Goal: Complete application form: Complete application form

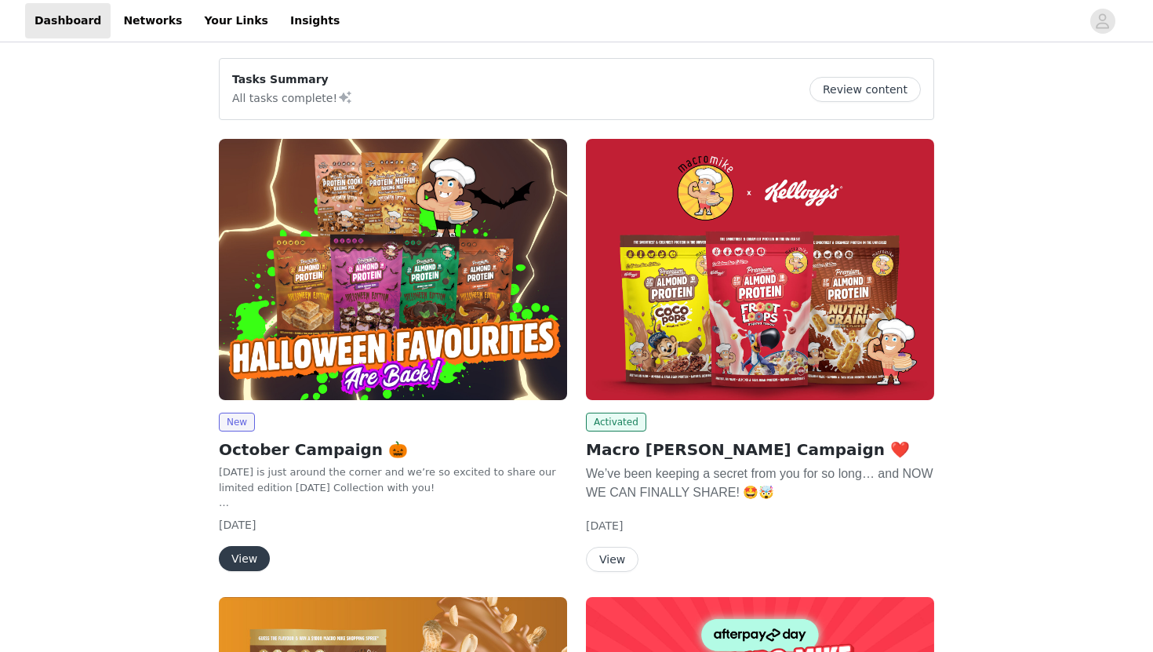
click at [362, 318] on img at bounding box center [393, 269] width 348 height 261
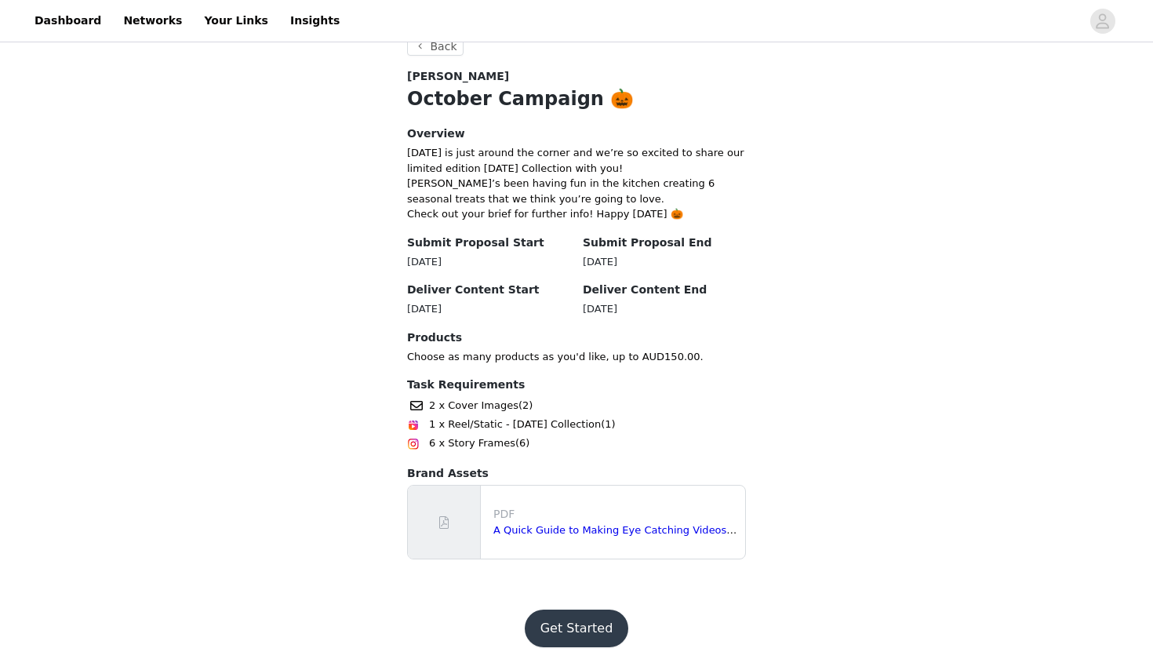
scroll to position [309, 0]
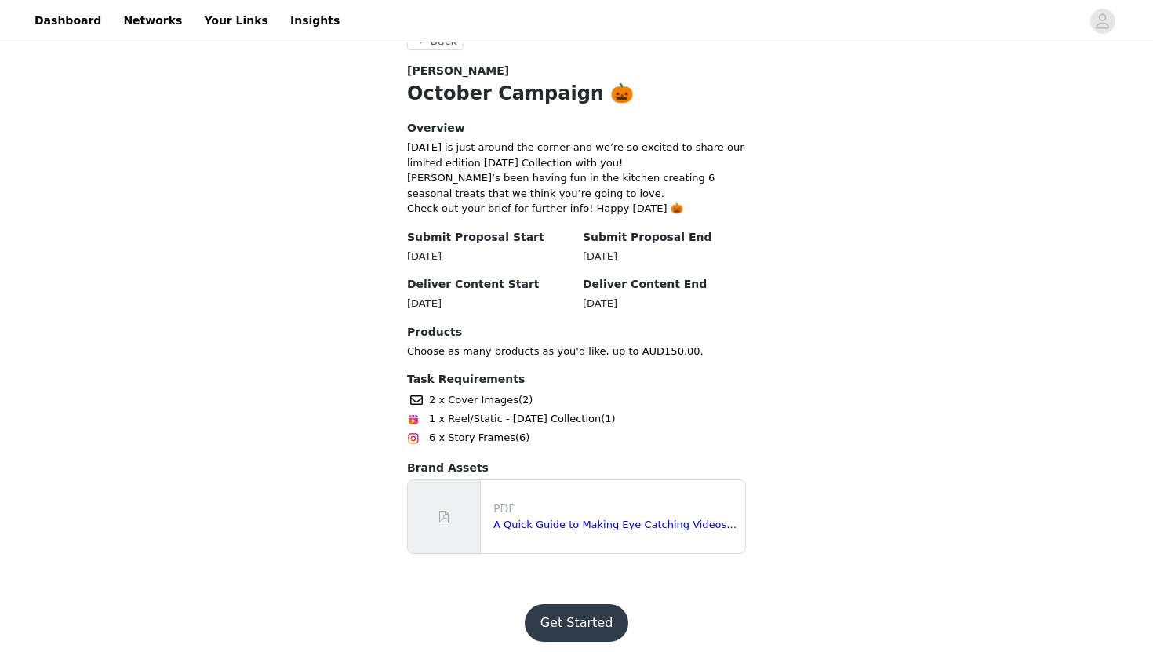
click at [577, 617] on button "Get Started" at bounding box center [577, 623] width 104 height 38
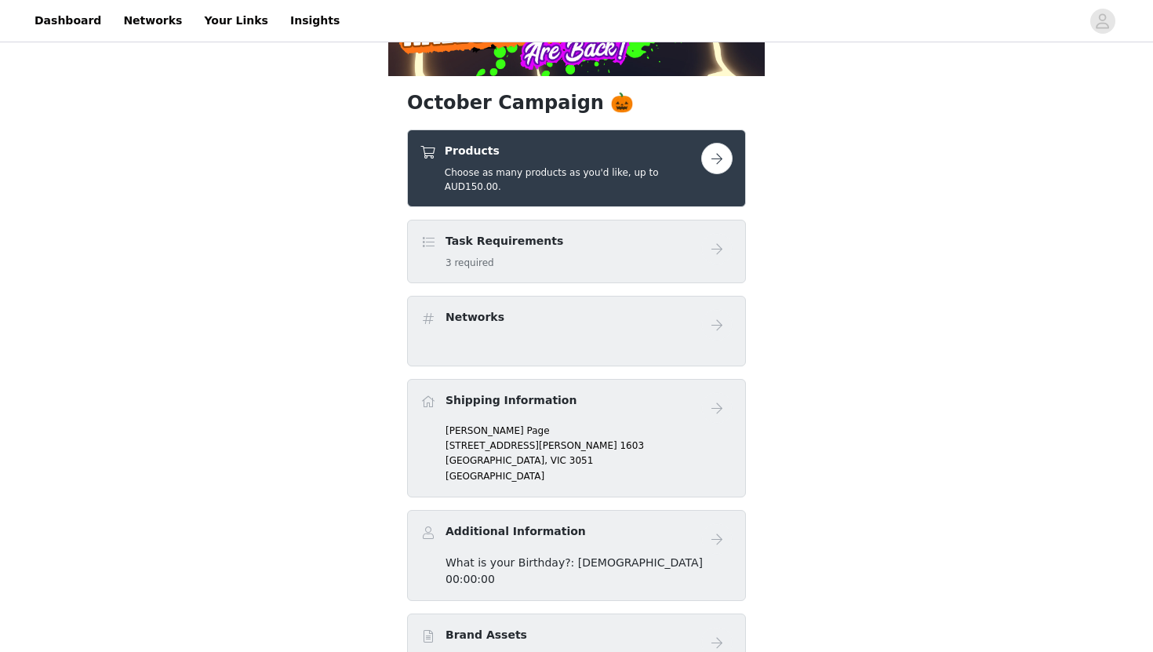
scroll to position [293, 0]
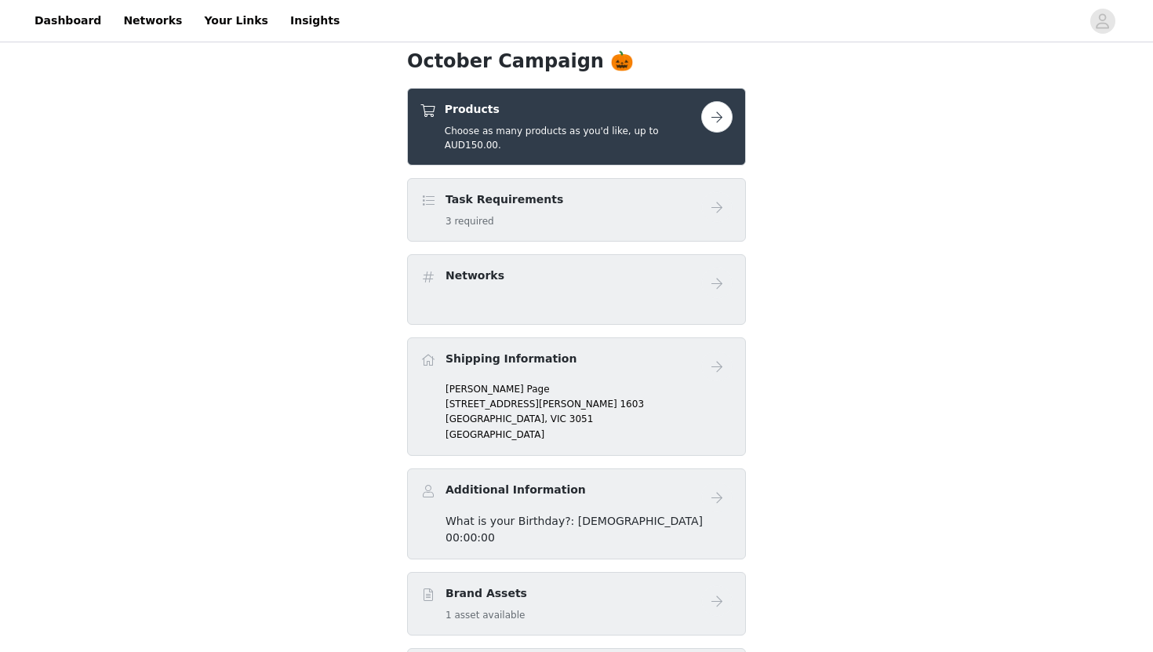
click at [715, 128] on button "button" at bounding box center [716, 116] width 31 height 31
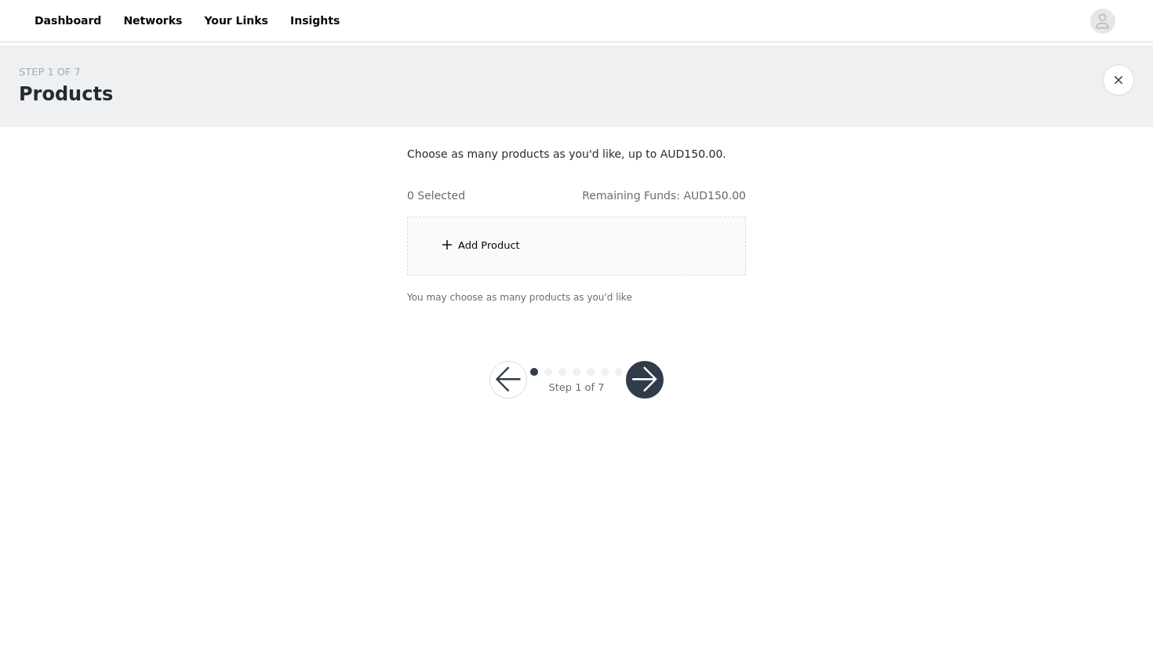
click at [464, 256] on div "Add Product" at bounding box center [576, 245] width 339 height 59
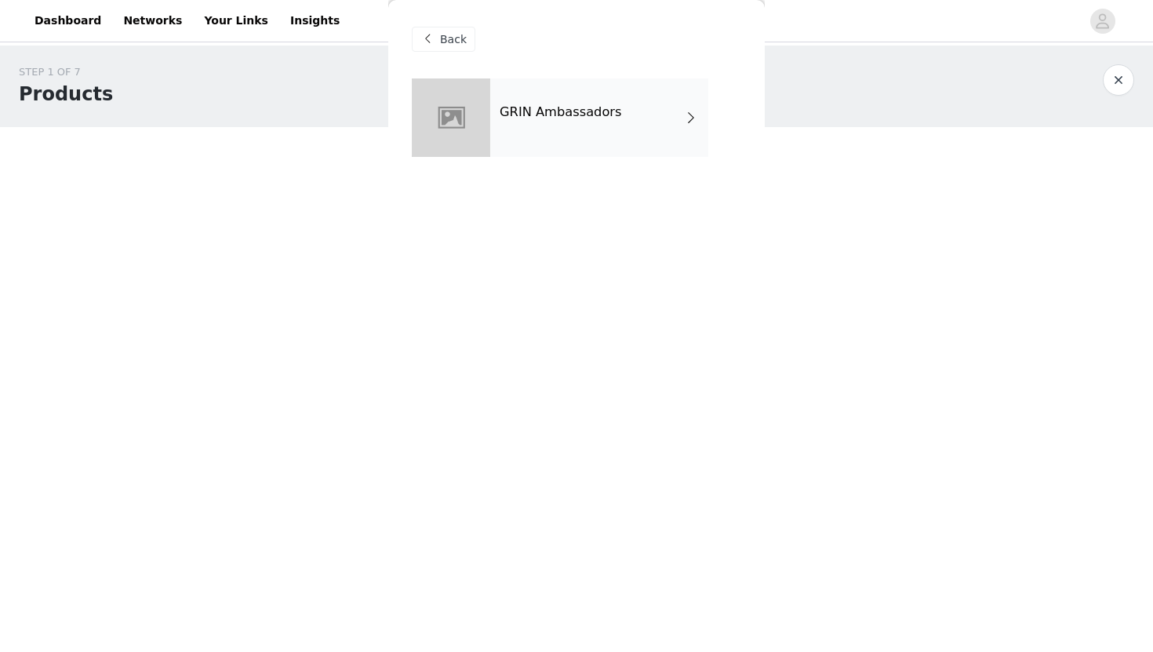
click at [590, 119] on h4 "GRIN Ambassadors" at bounding box center [561, 112] width 122 height 14
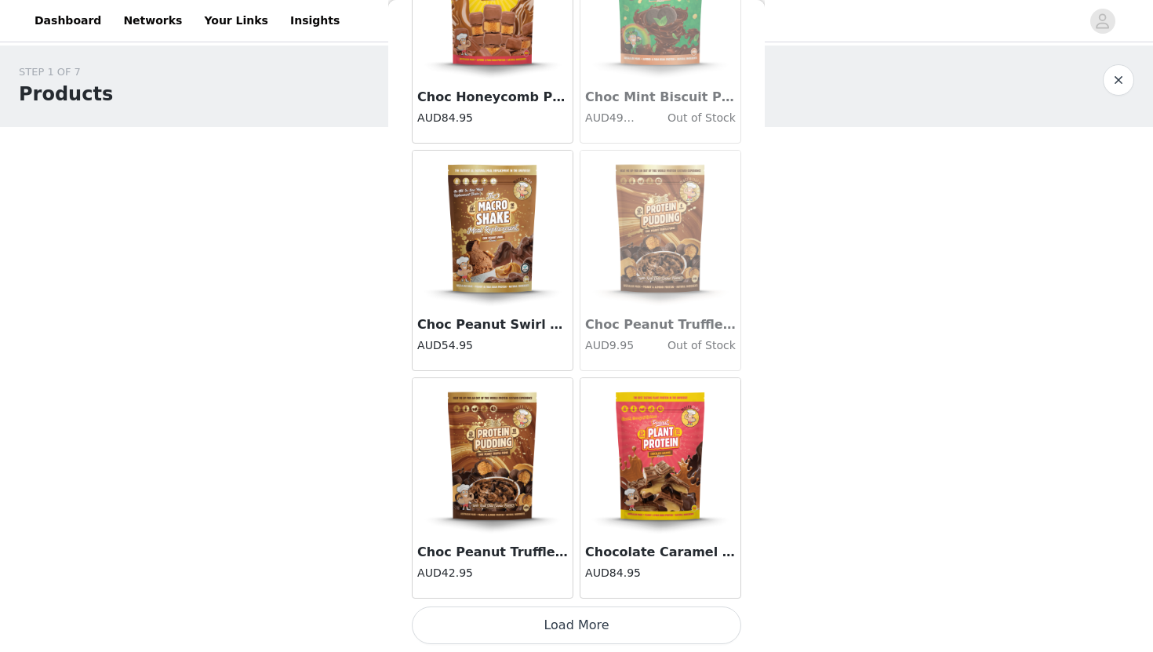
scroll to position [1748, 0]
click at [576, 633] on button "Load More" at bounding box center [576, 625] width 329 height 38
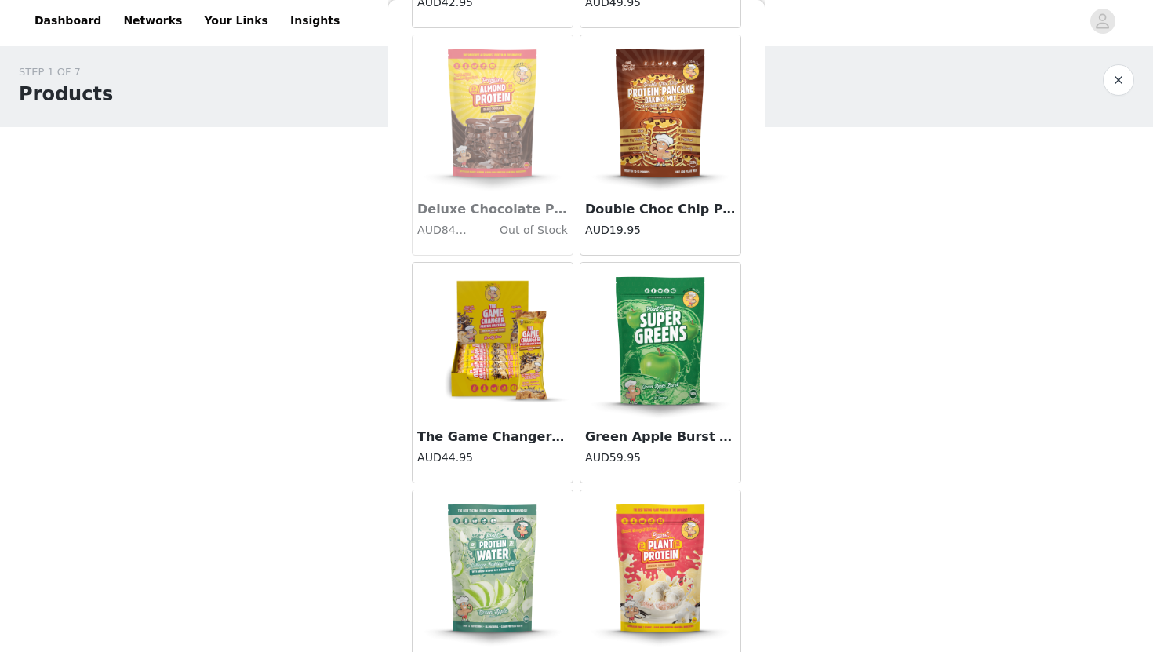
scroll to position [4022, 0]
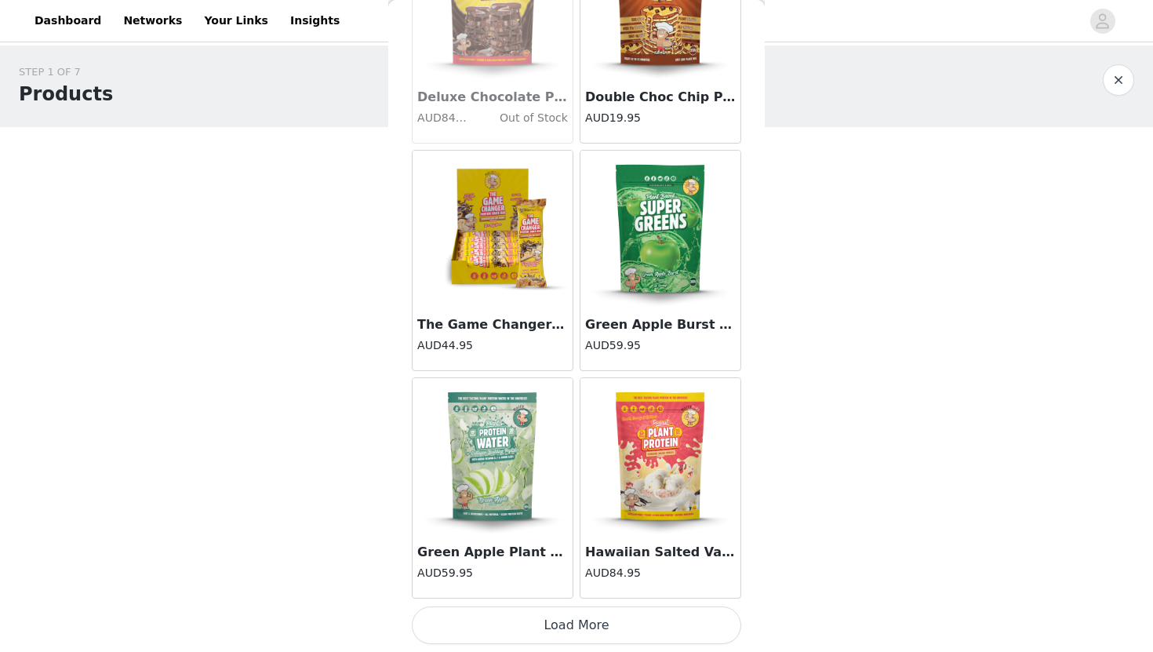
click at [566, 637] on button "Load More" at bounding box center [576, 625] width 329 height 38
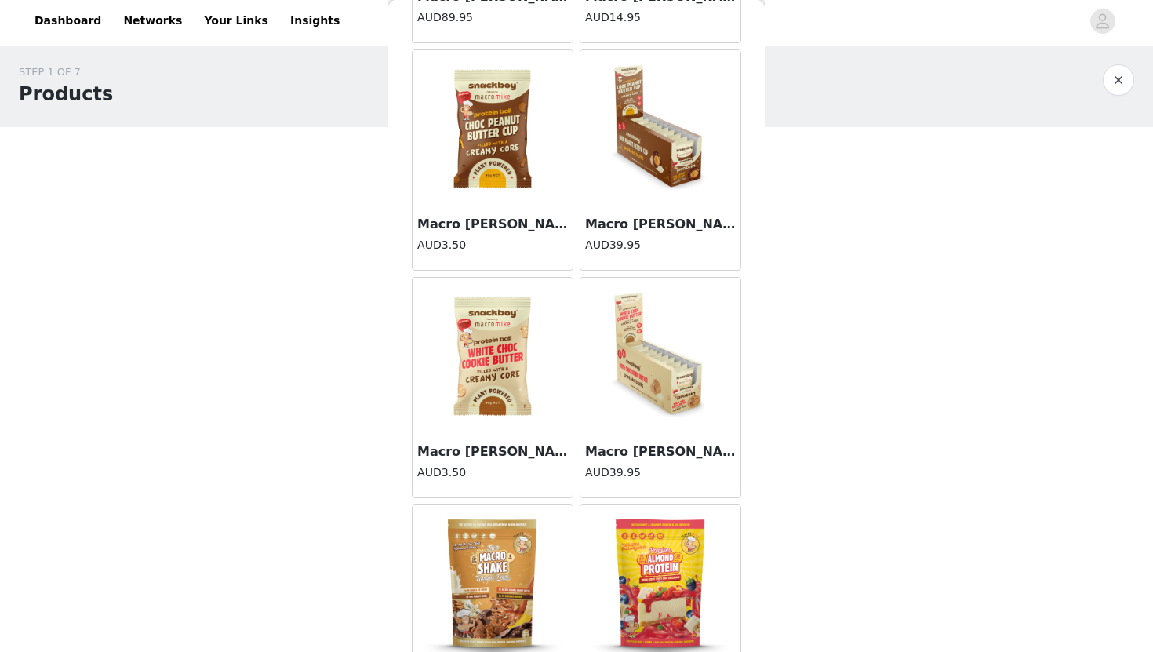
scroll to position [6296, 0]
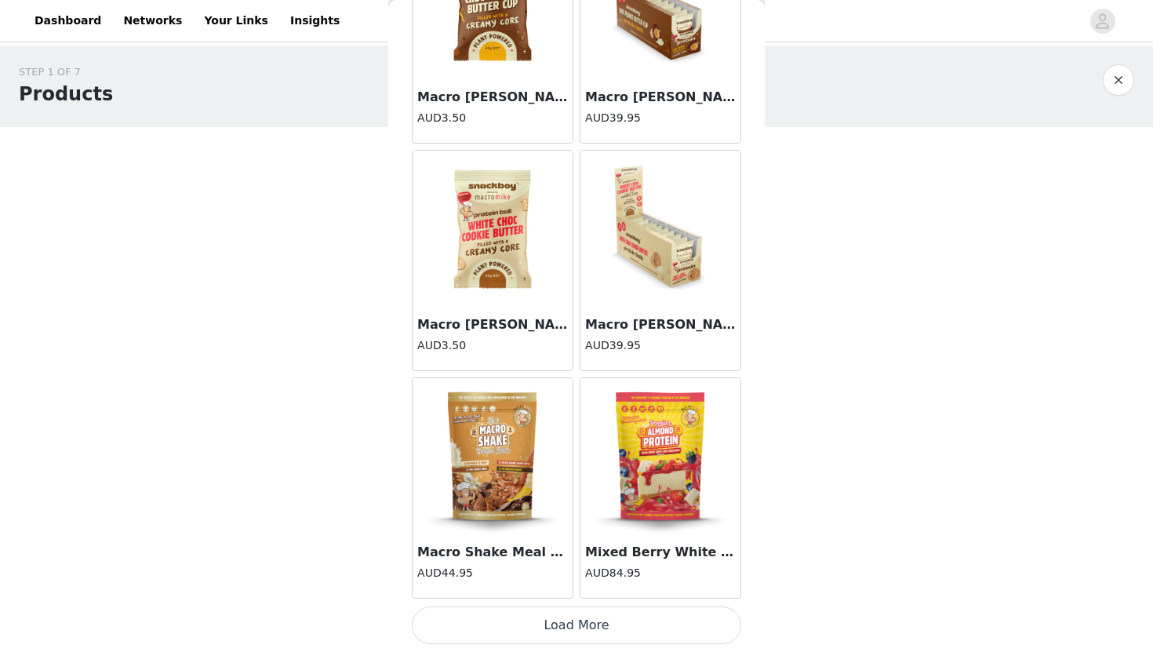
click at [592, 626] on button "Load More" at bounding box center [576, 625] width 329 height 38
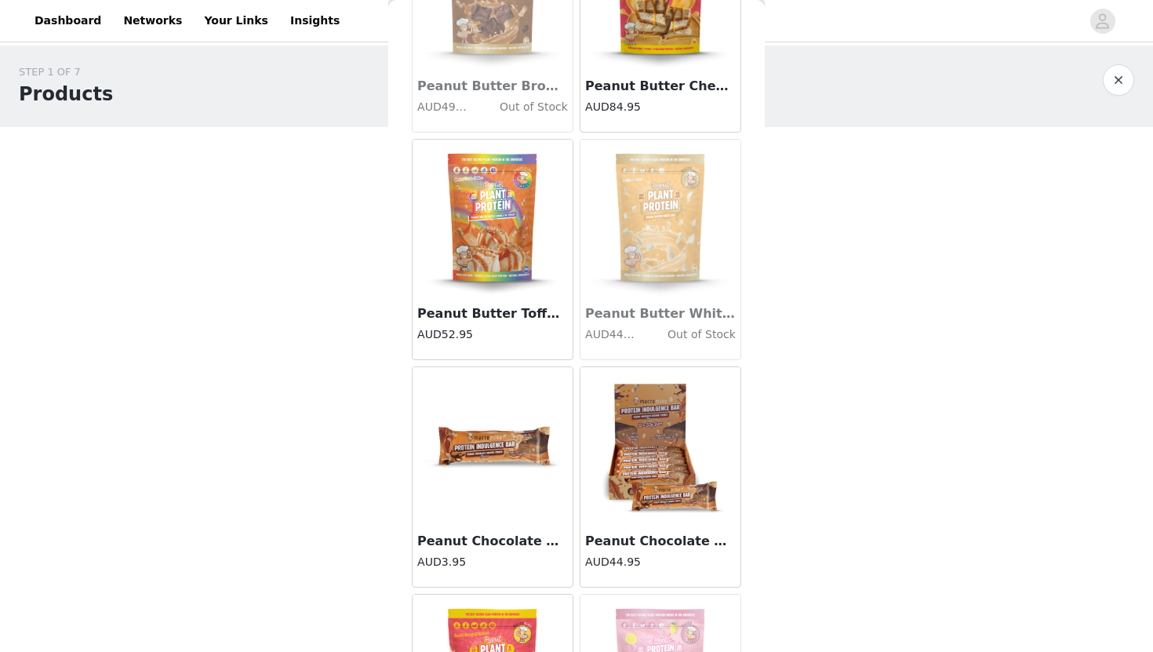
scroll to position [8570, 0]
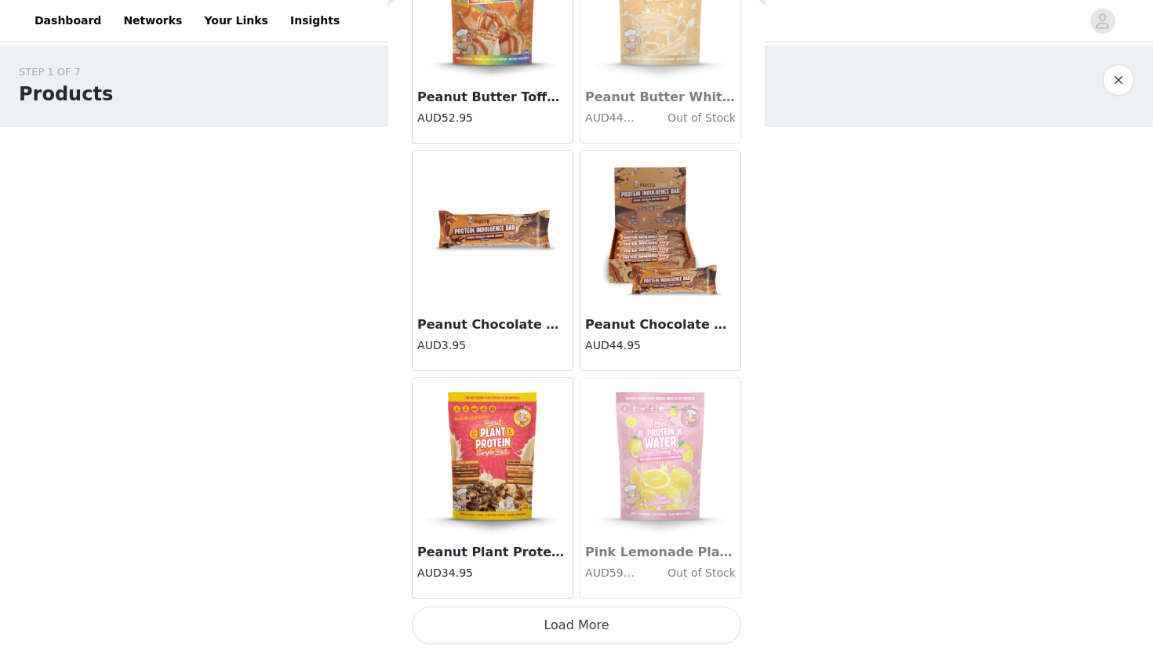
click at [592, 626] on button "Load More" at bounding box center [576, 625] width 329 height 38
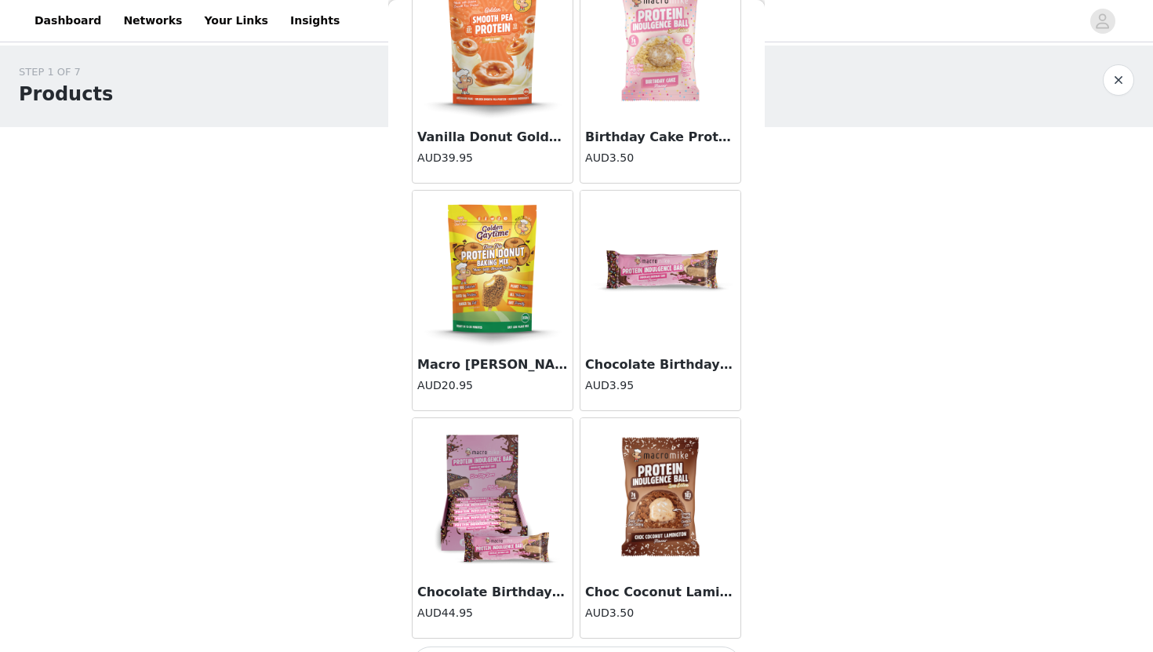
scroll to position [10844, 0]
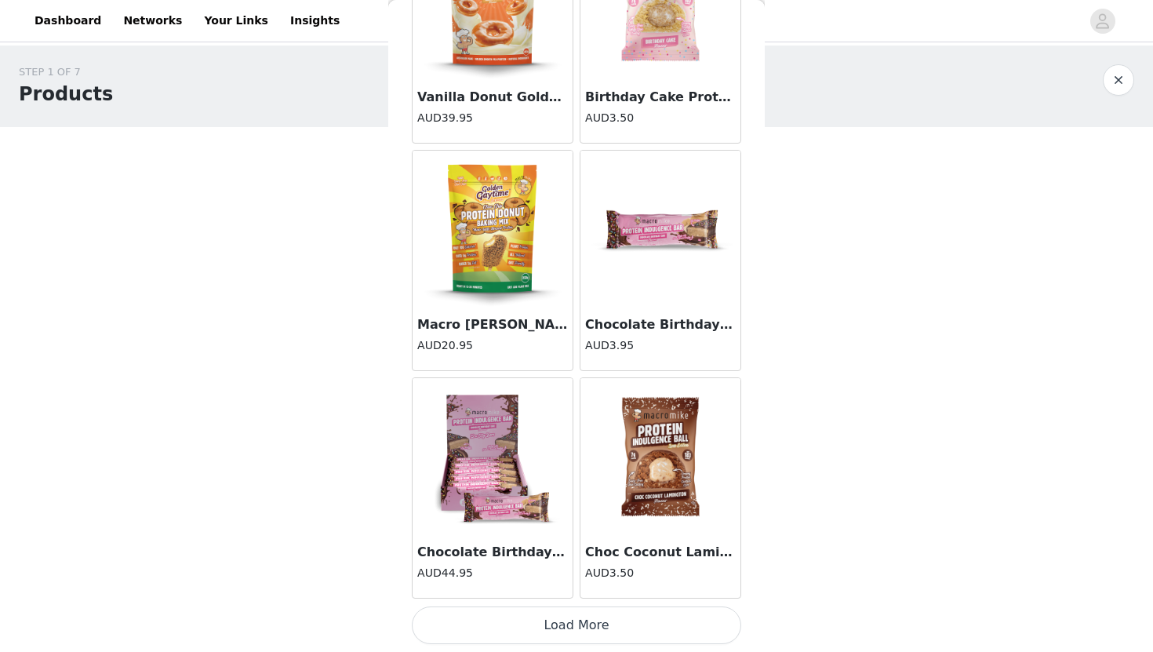
click at [562, 627] on button "Load More" at bounding box center [576, 625] width 329 height 38
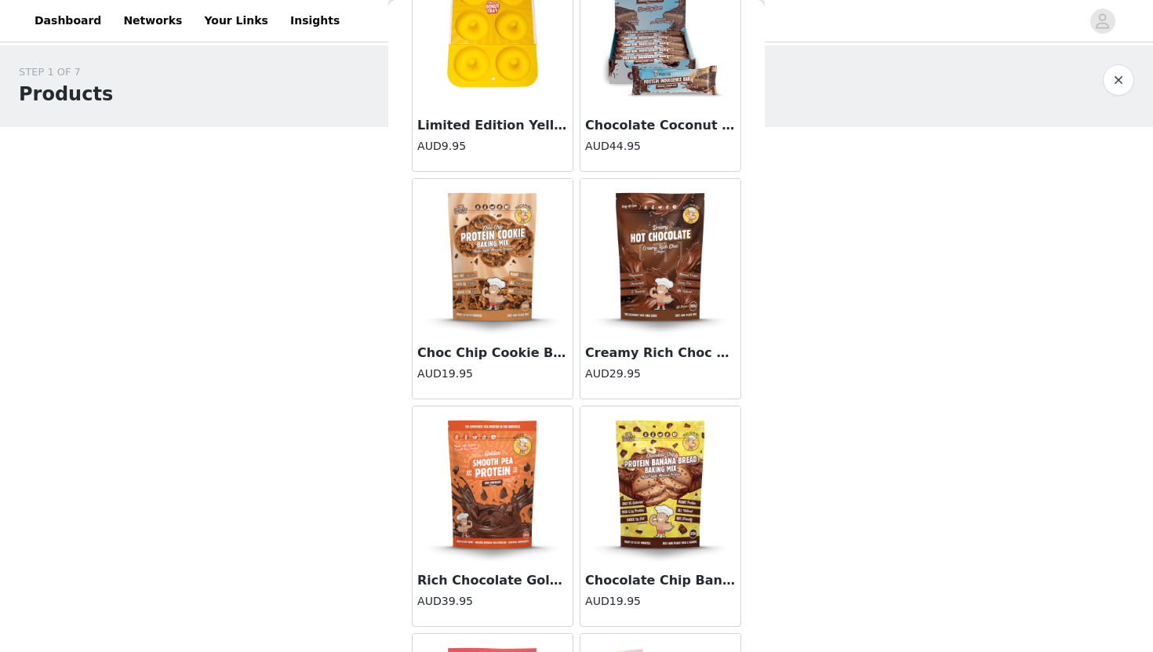
scroll to position [12195, 0]
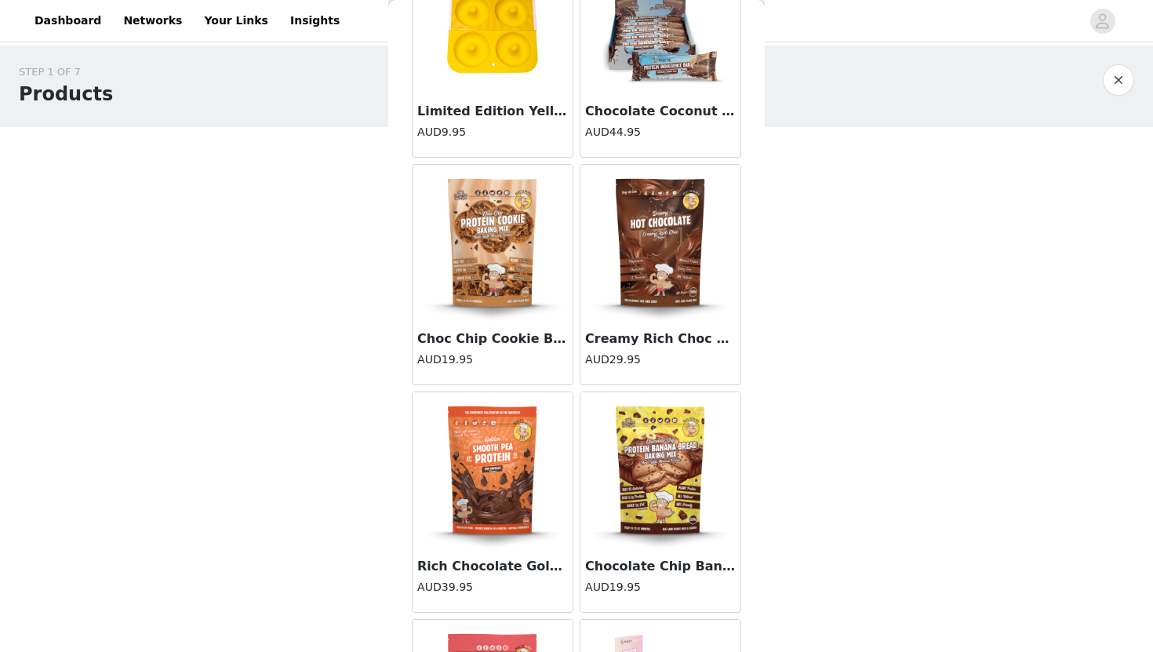
click at [485, 457] on img at bounding box center [492, 470] width 157 height 157
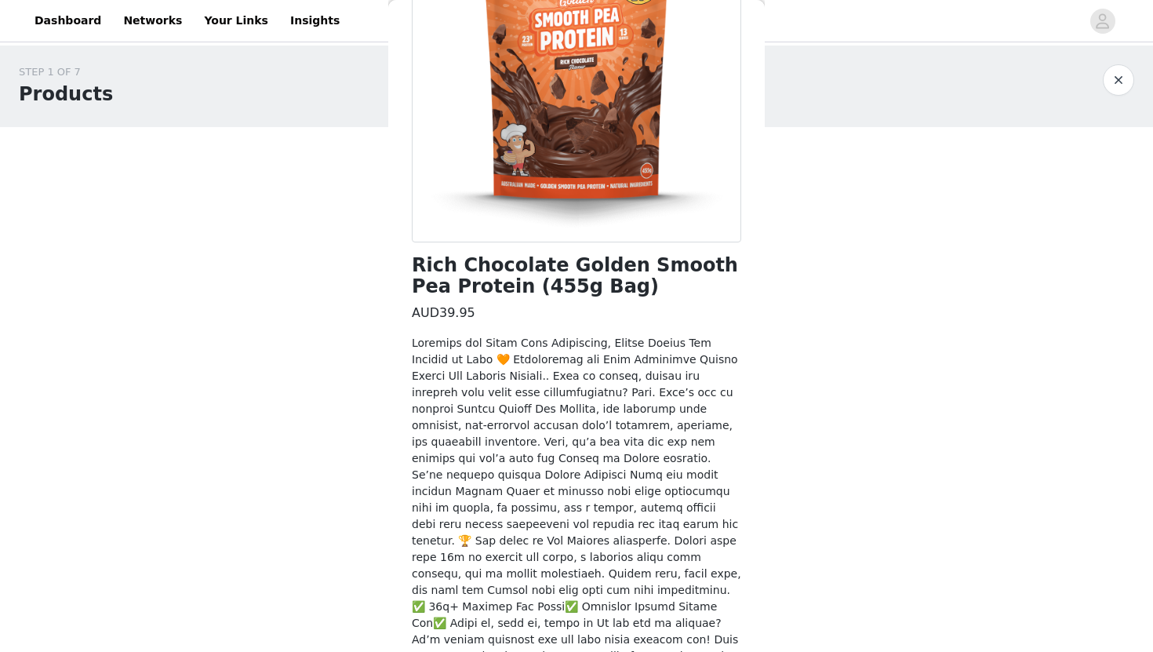
scroll to position [284, 0]
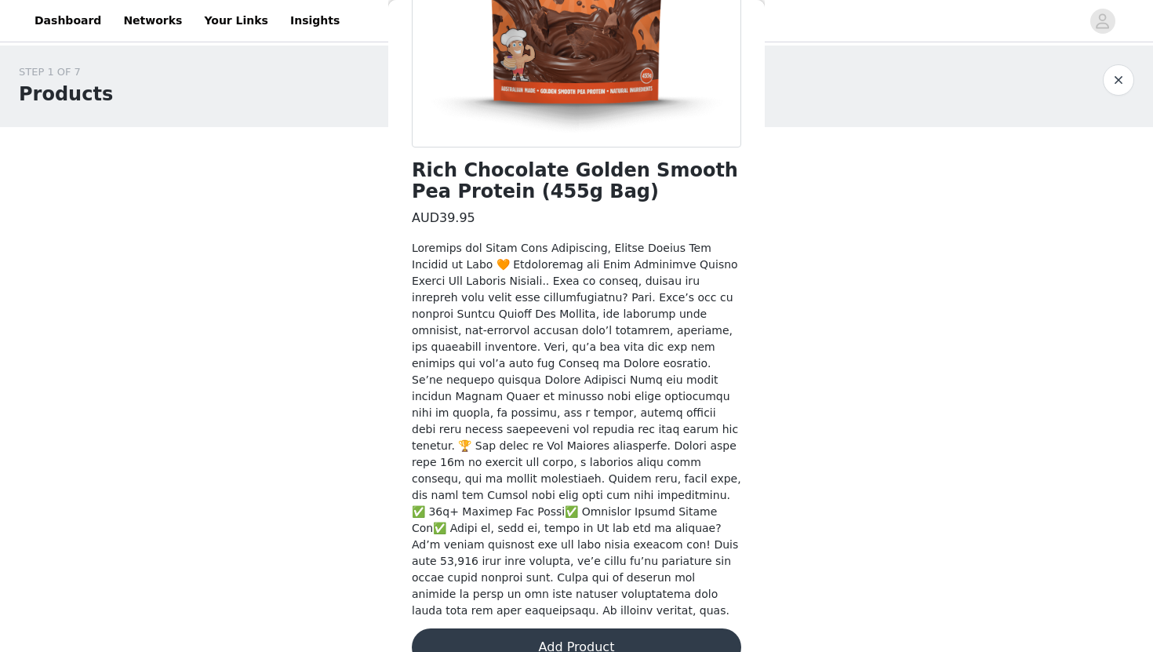
click at [565, 628] on button "Add Product" at bounding box center [576, 647] width 329 height 38
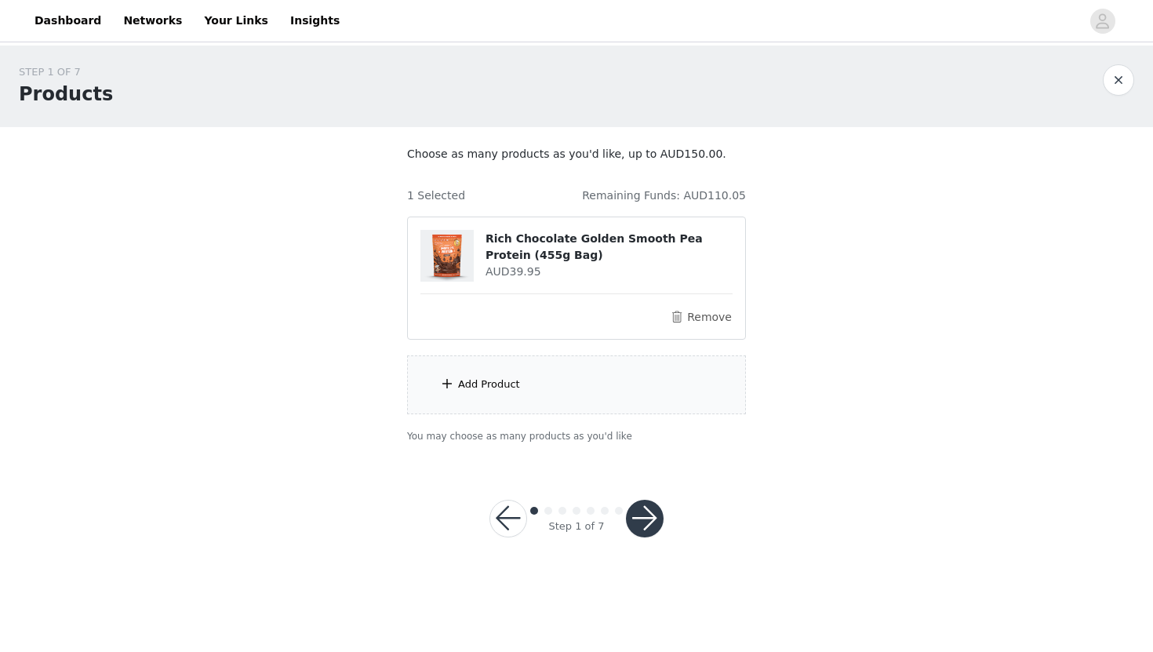
click at [501, 374] on div "Add Product" at bounding box center [576, 384] width 339 height 59
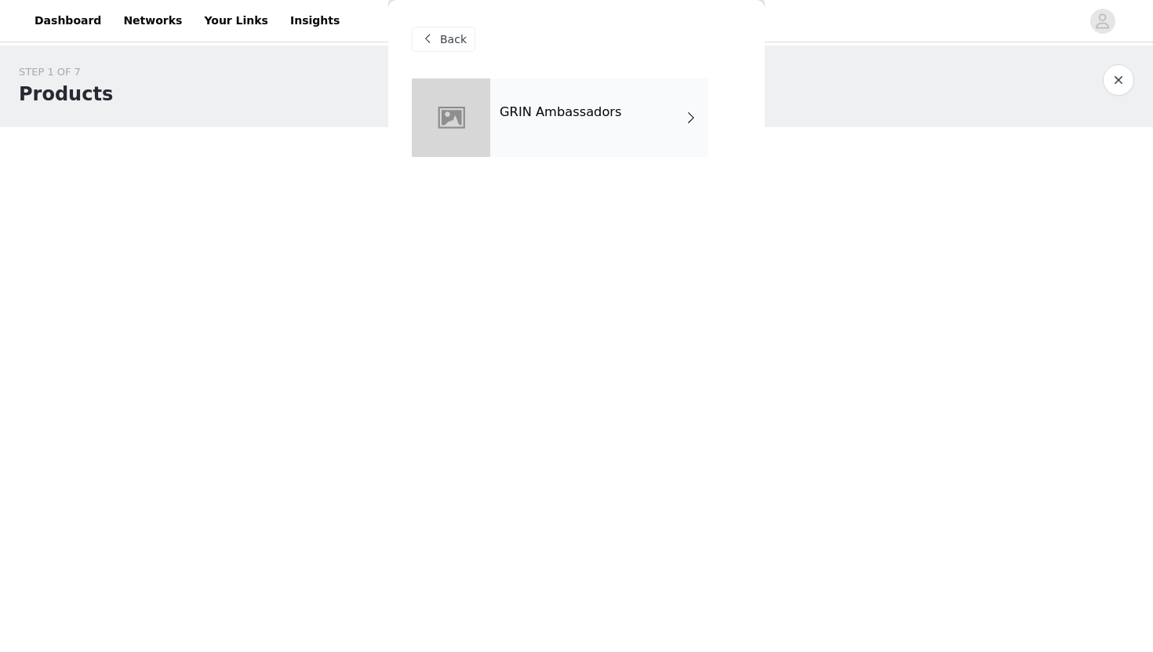
click at [597, 123] on div "GRIN Ambassadors" at bounding box center [599, 117] width 218 height 78
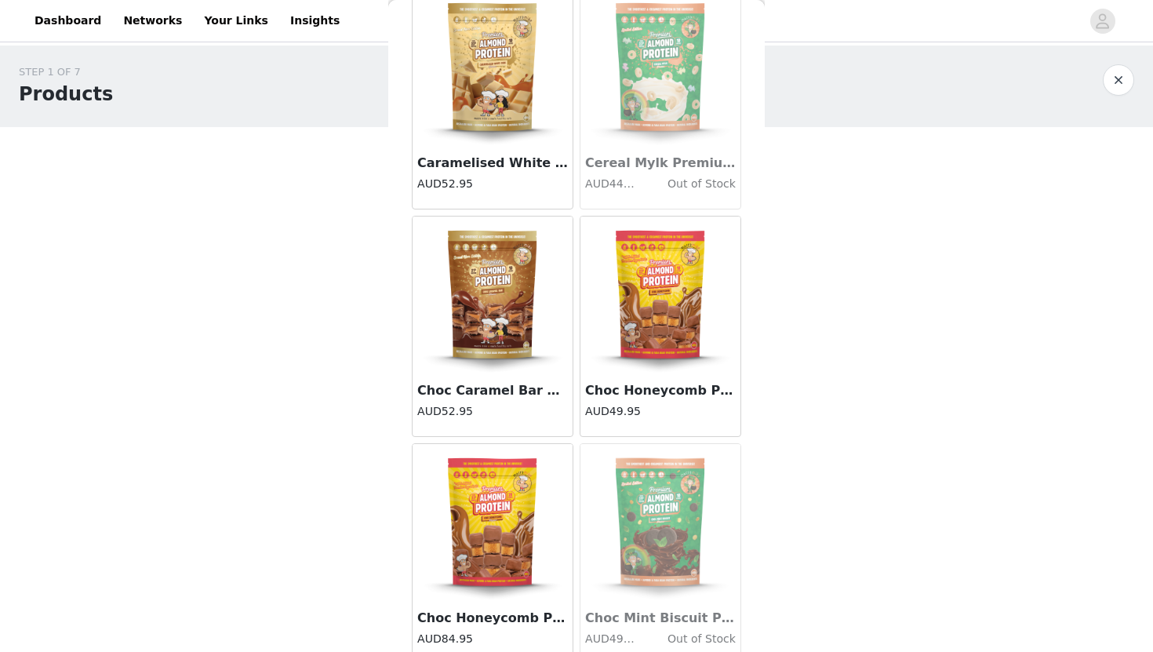
scroll to position [1748, 0]
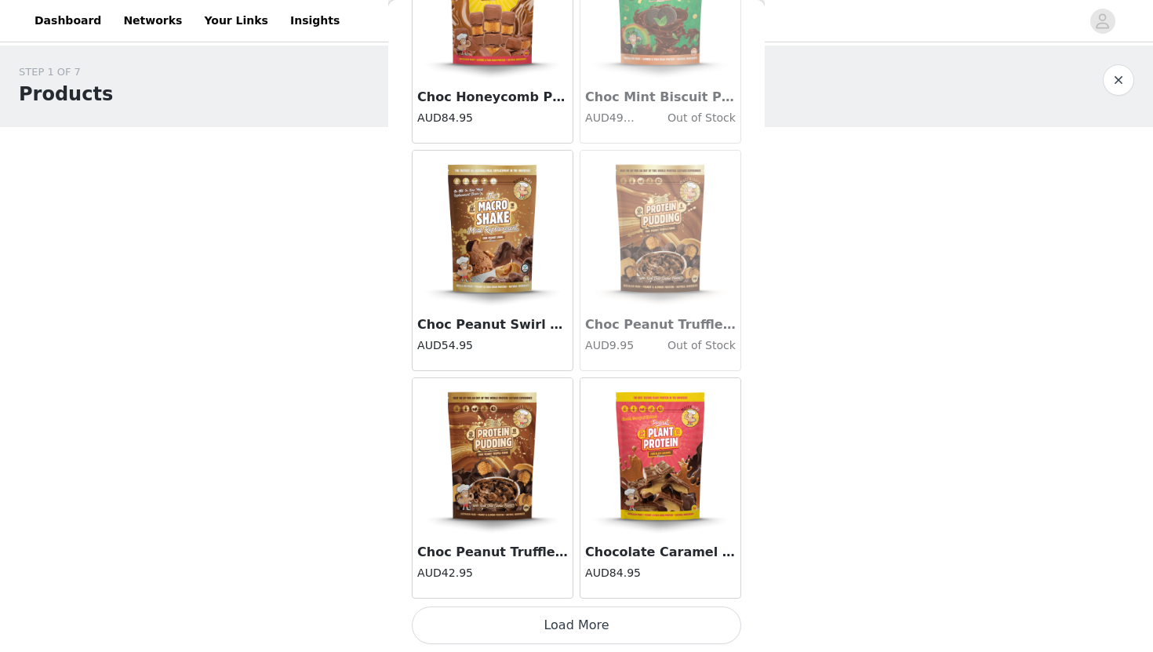
click at [569, 623] on button "Load More" at bounding box center [576, 625] width 329 height 38
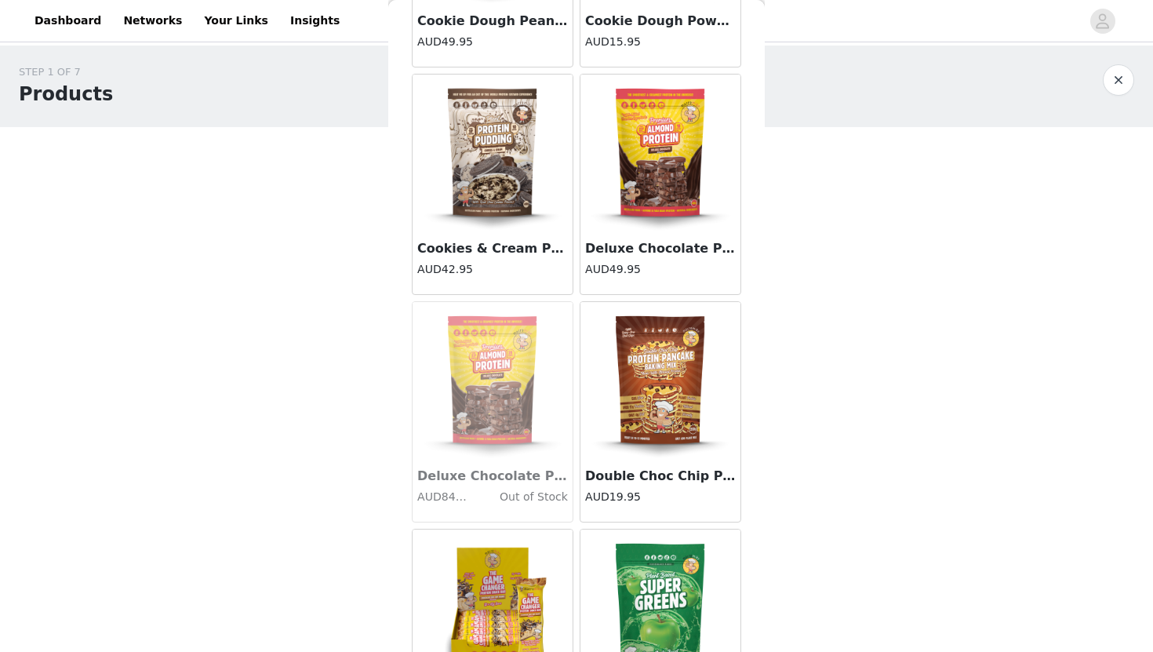
scroll to position [3653, 0]
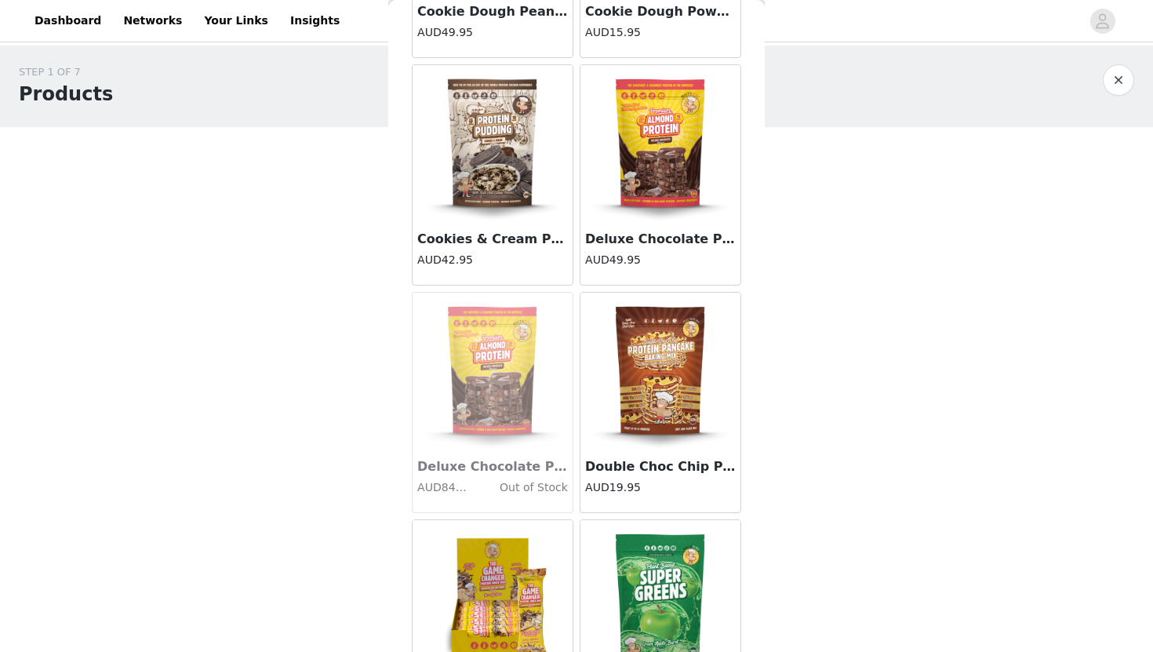
click at [670, 176] on img at bounding box center [660, 143] width 157 height 157
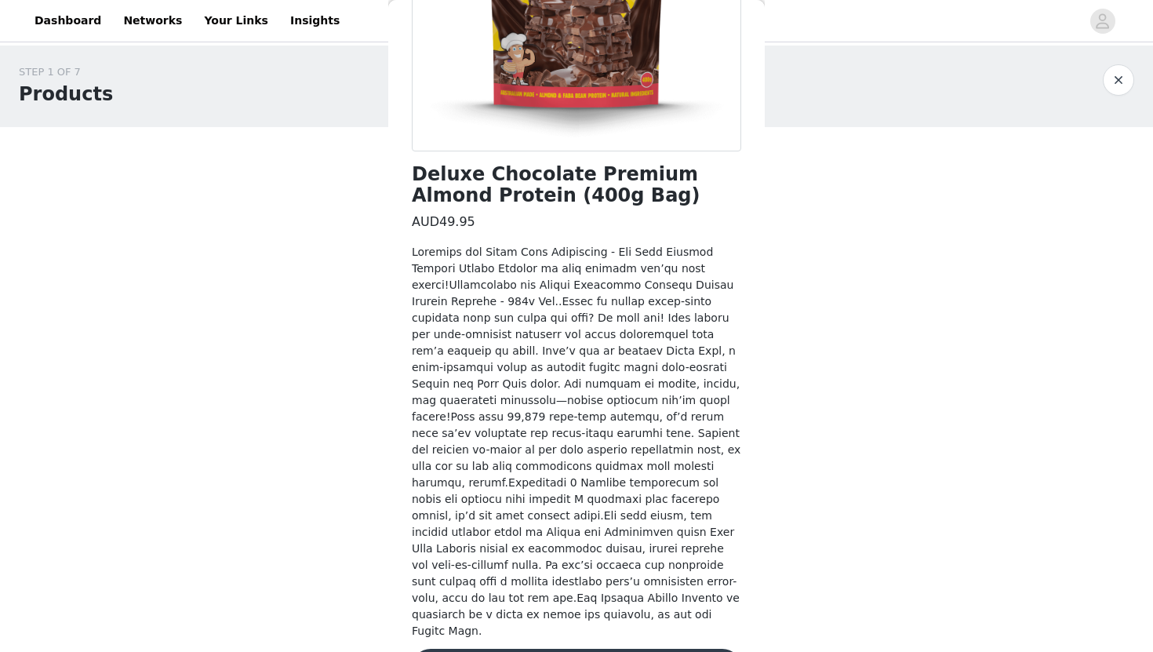
scroll to position [300, 0]
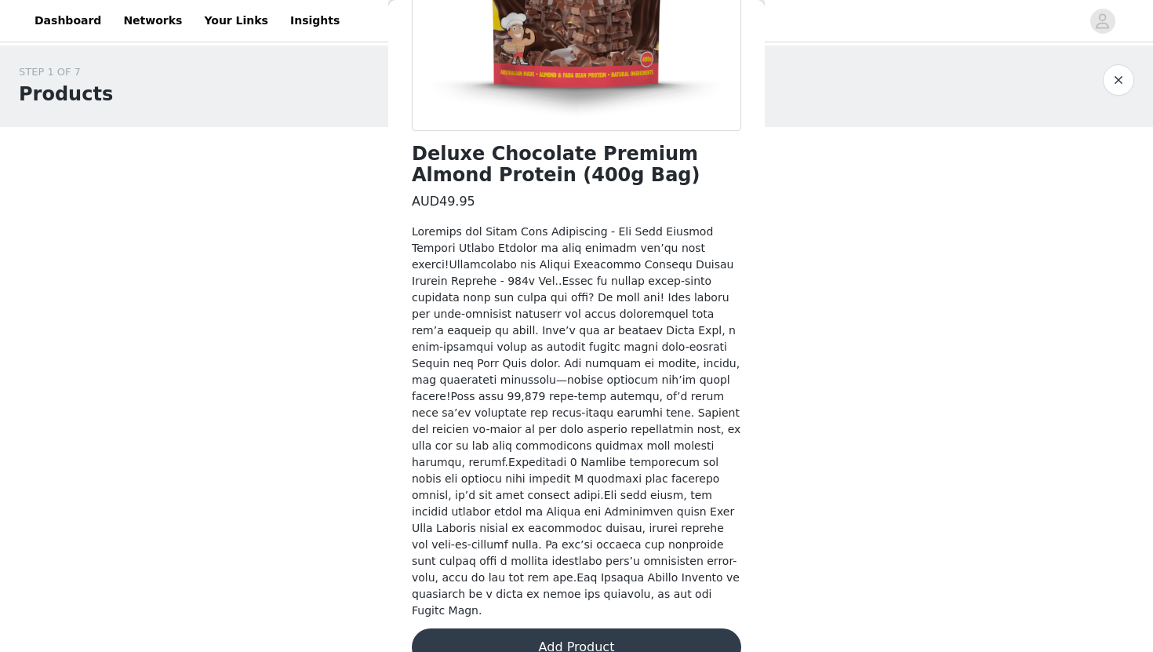
click at [521, 628] on button "Add Product" at bounding box center [576, 647] width 329 height 38
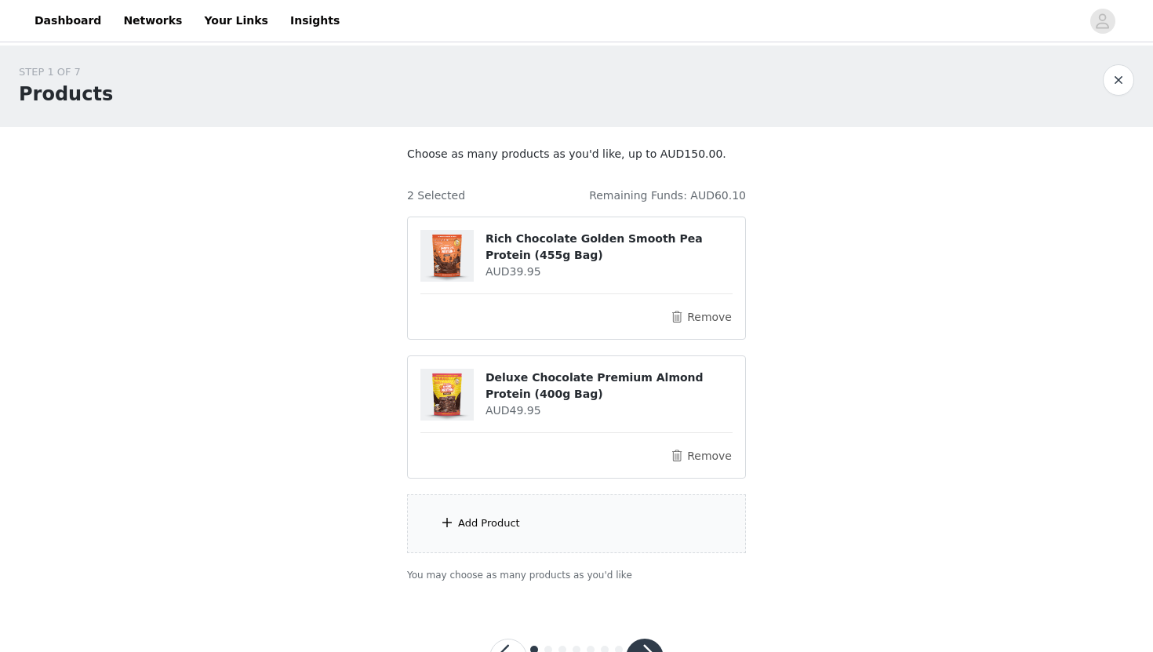
click at [492, 523] on div "Add Product" at bounding box center [489, 523] width 62 height 16
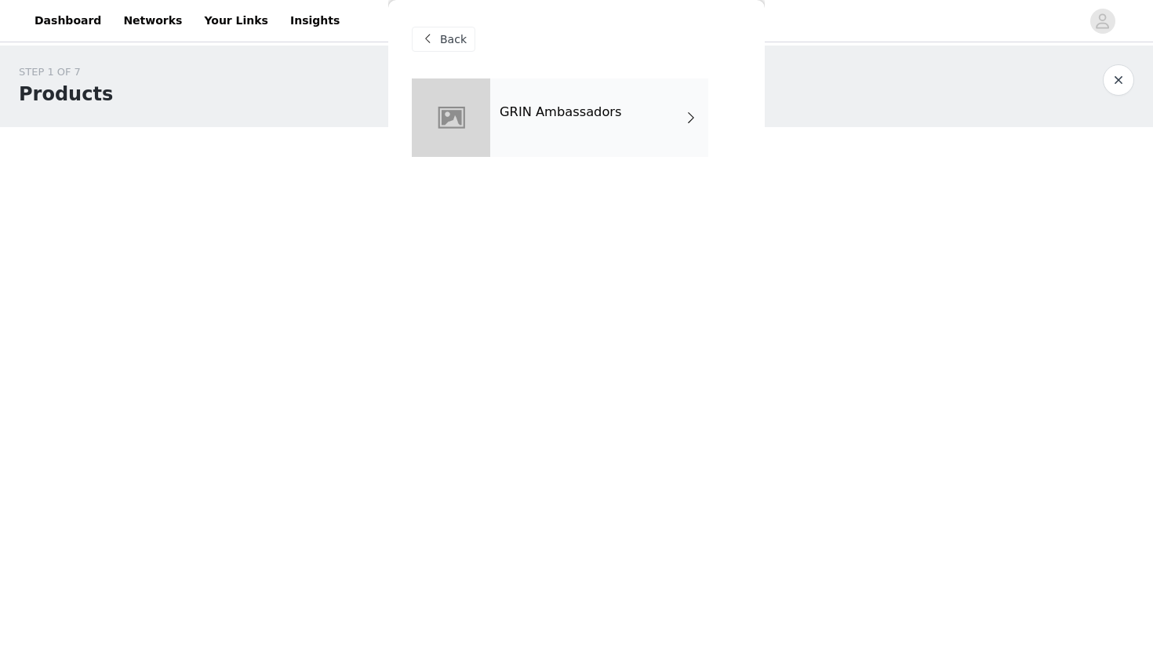
click at [486, 131] on div at bounding box center [451, 117] width 78 height 78
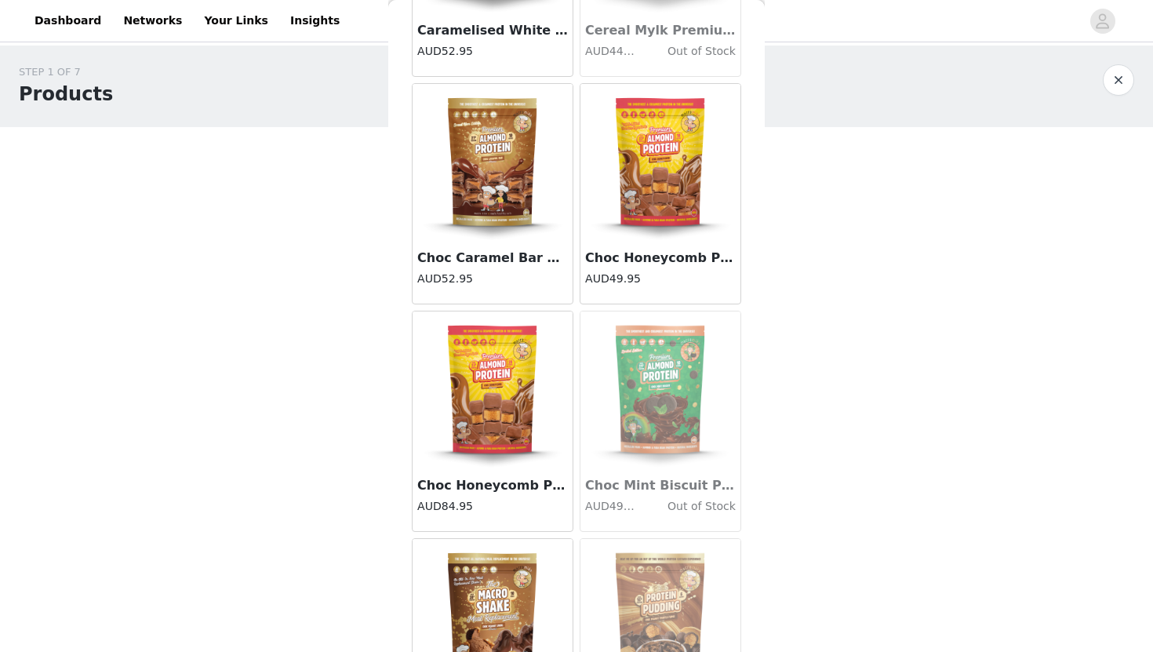
scroll to position [1748, 0]
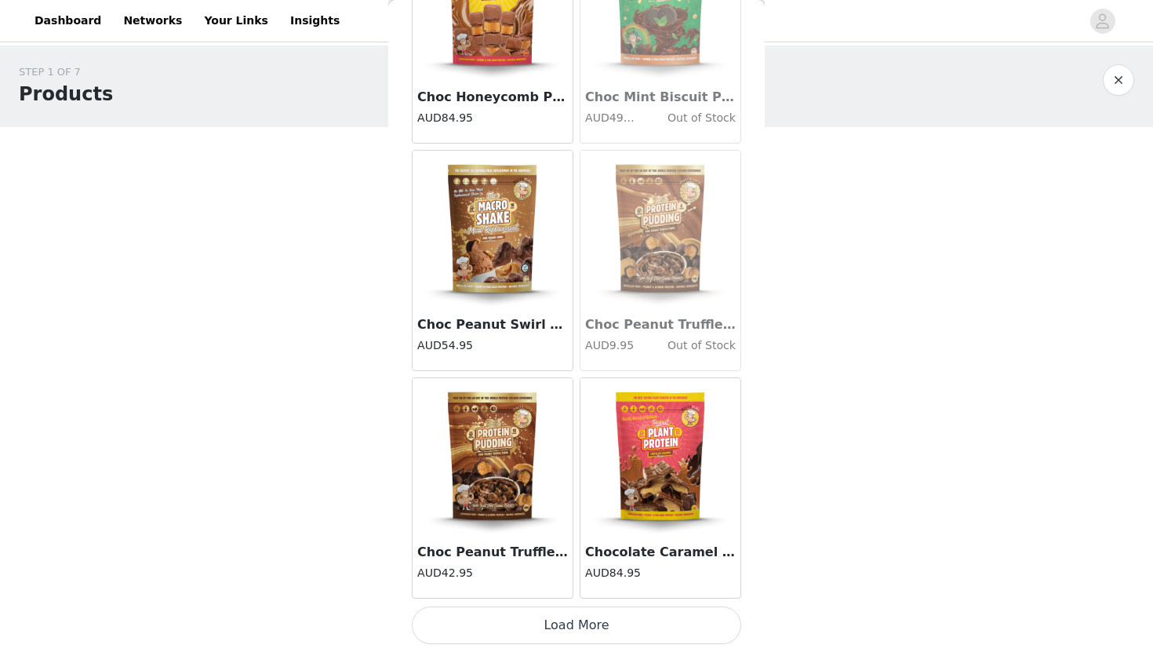
click at [603, 628] on button "Load More" at bounding box center [576, 625] width 329 height 38
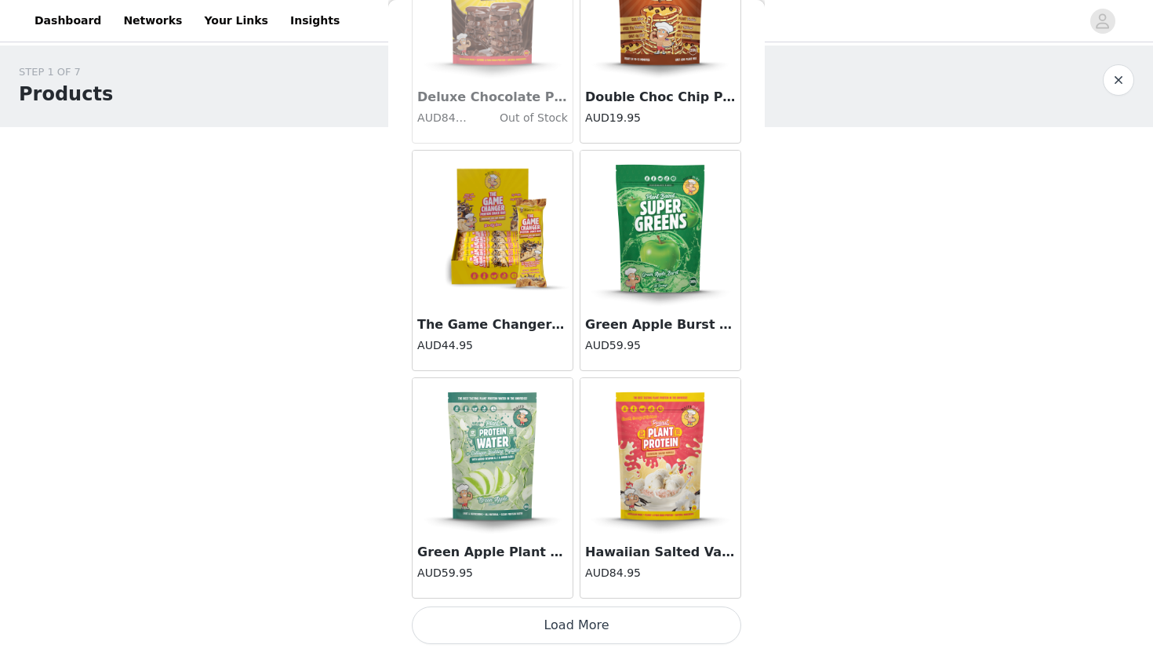
click at [603, 628] on button "Load More" at bounding box center [576, 625] width 329 height 38
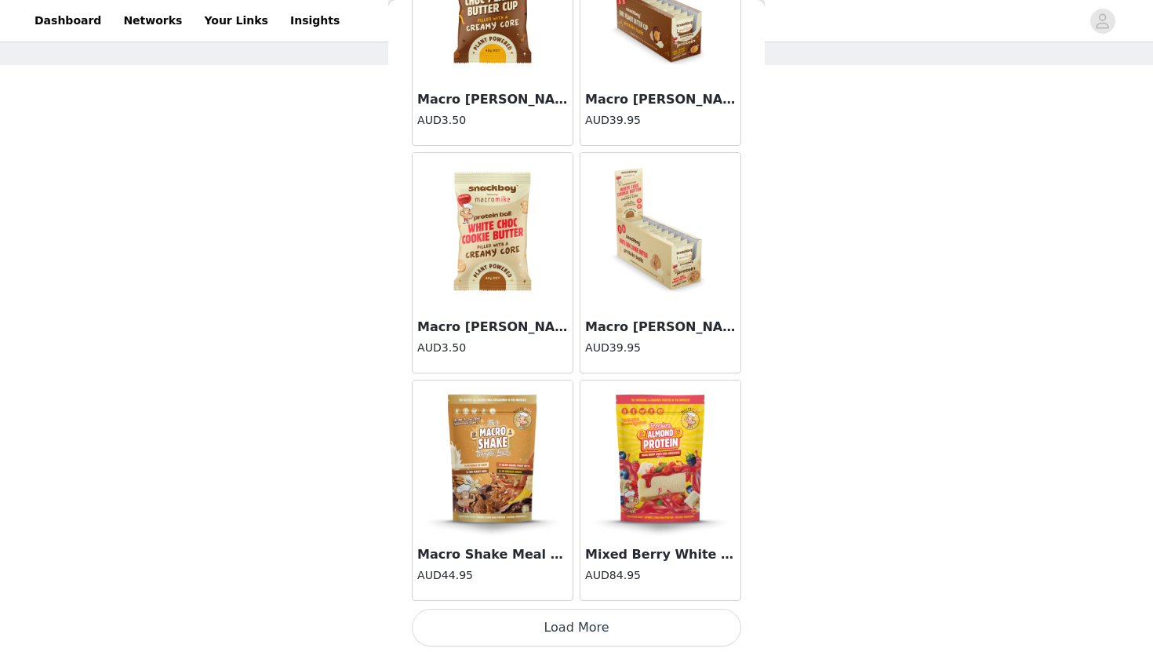
scroll to position [6296, 0]
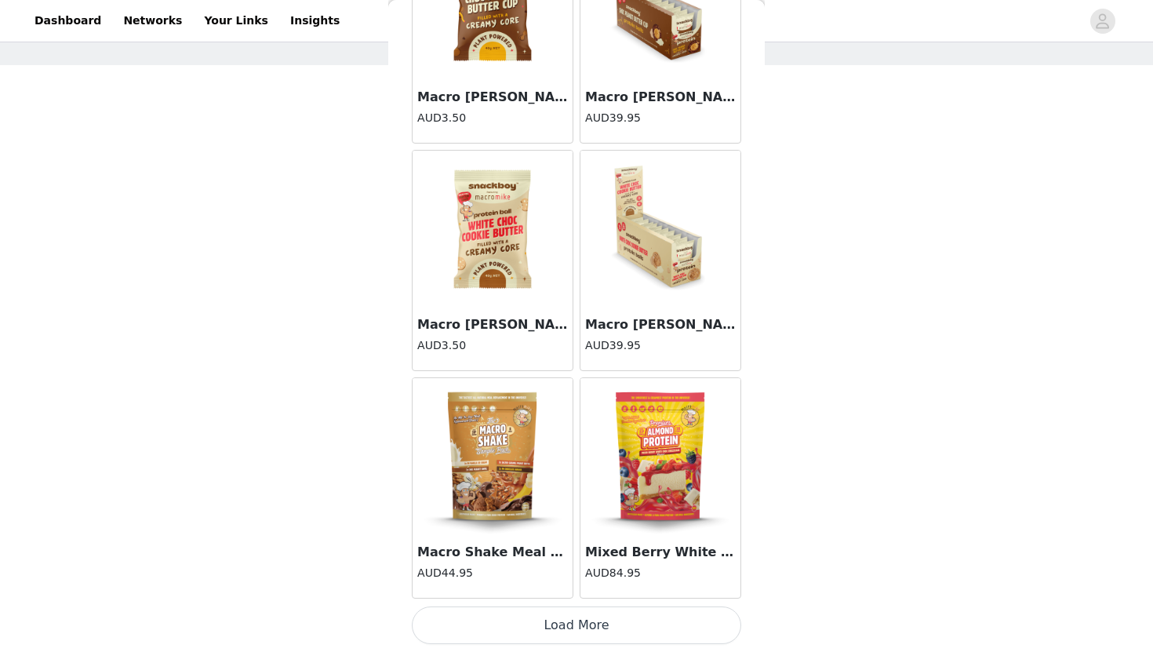
click at [553, 634] on button "Load More" at bounding box center [576, 625] width 329 height 38
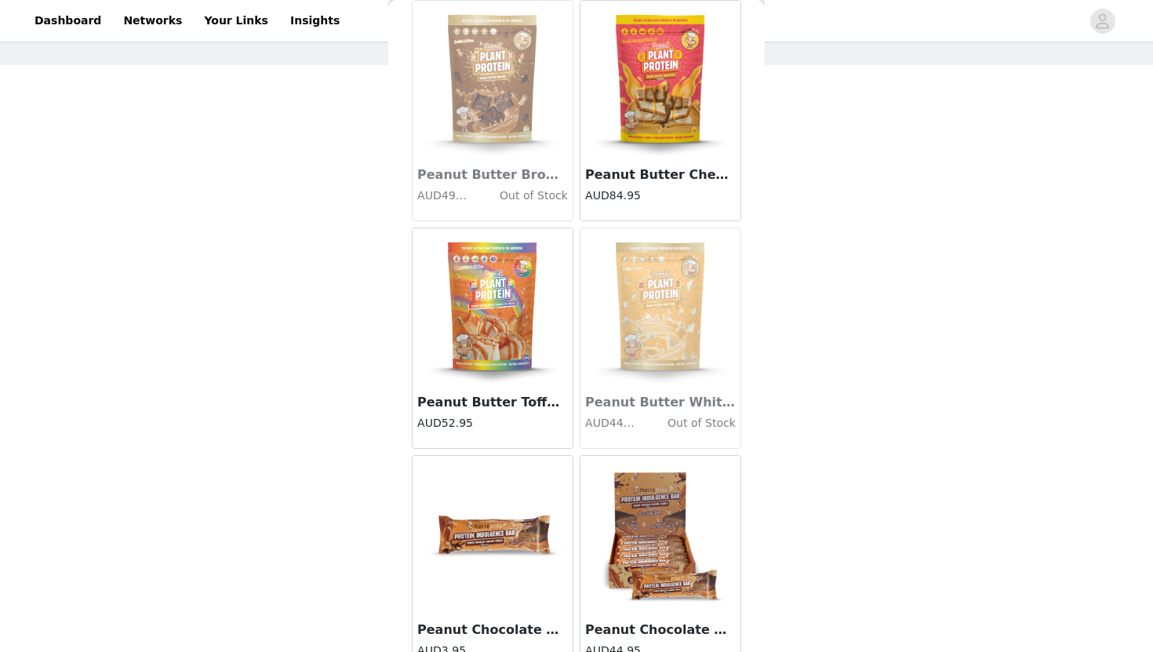
scroll to position [8570, 0]
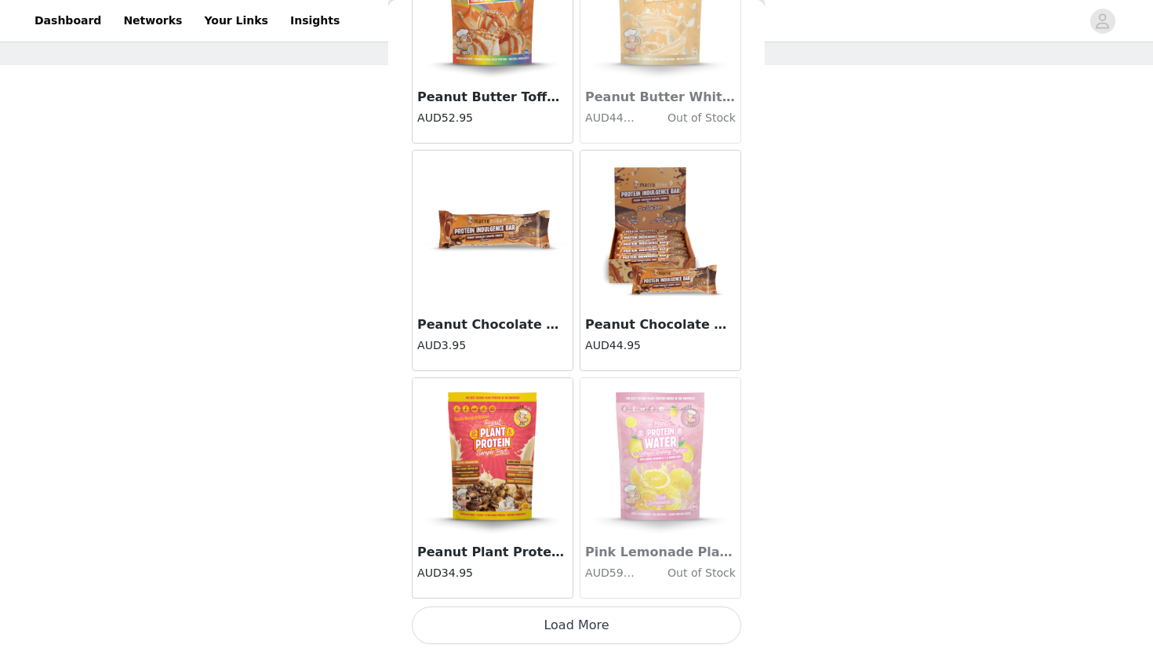
click at [469, 627] on button "Load More" at bounding box center [576, 625] width 329 height 38
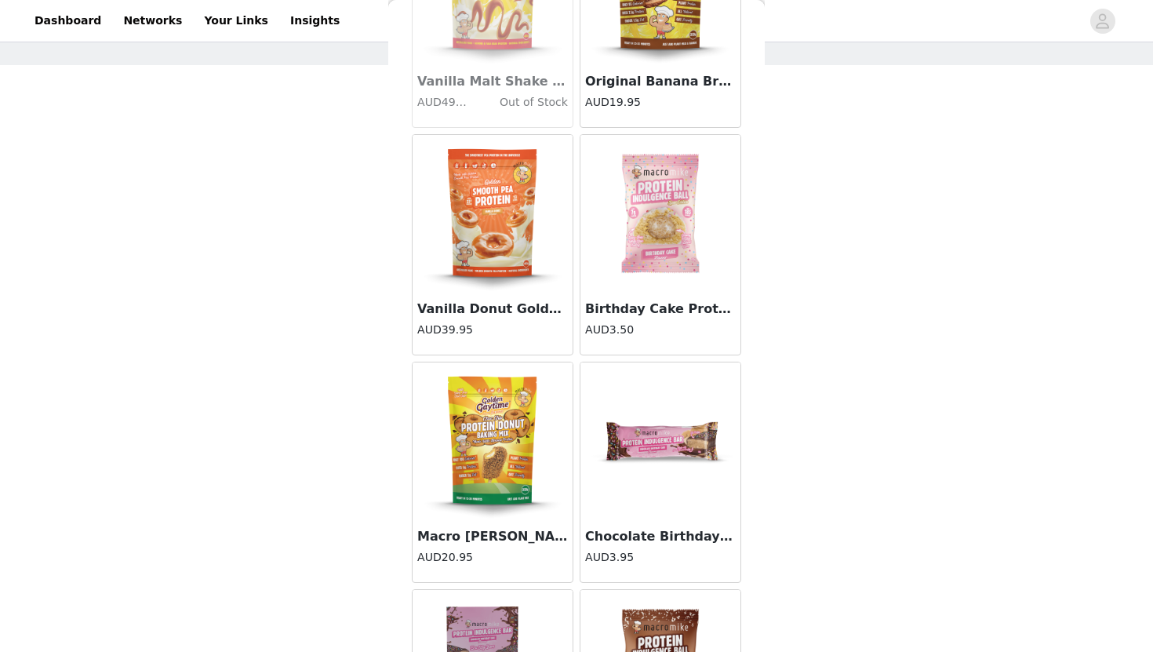
scroll to position [10844, 0]
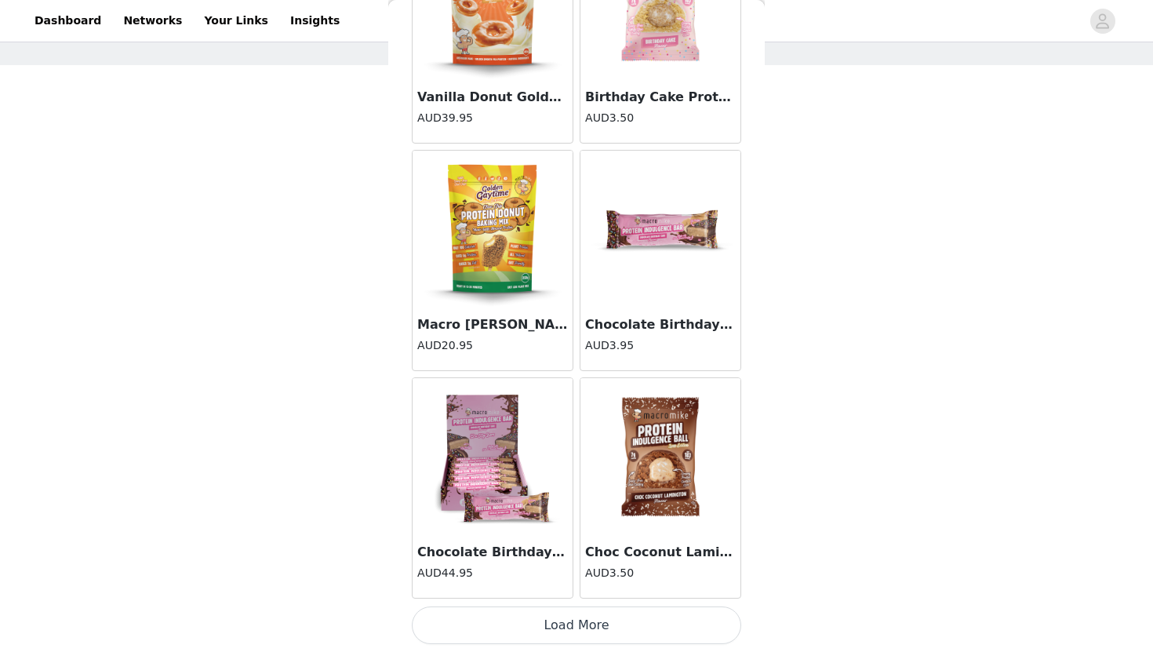
click at [485, 627] on button "Load More" at bounding box center [576, 625] width 329 height 38
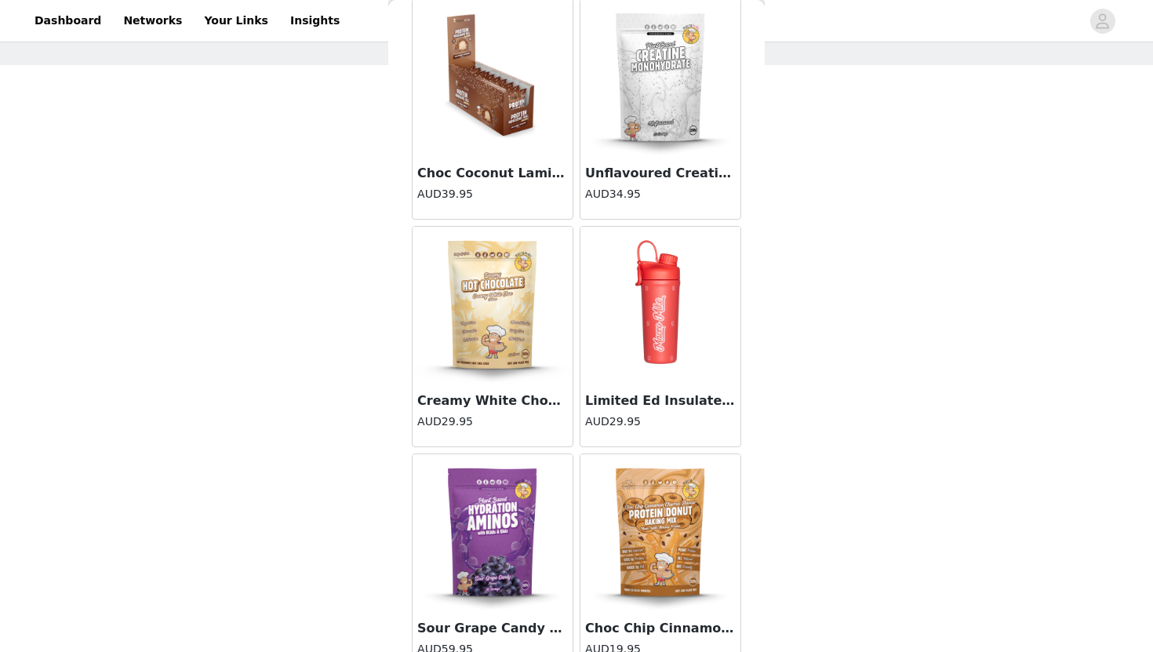
scroll to position [13119, 0]
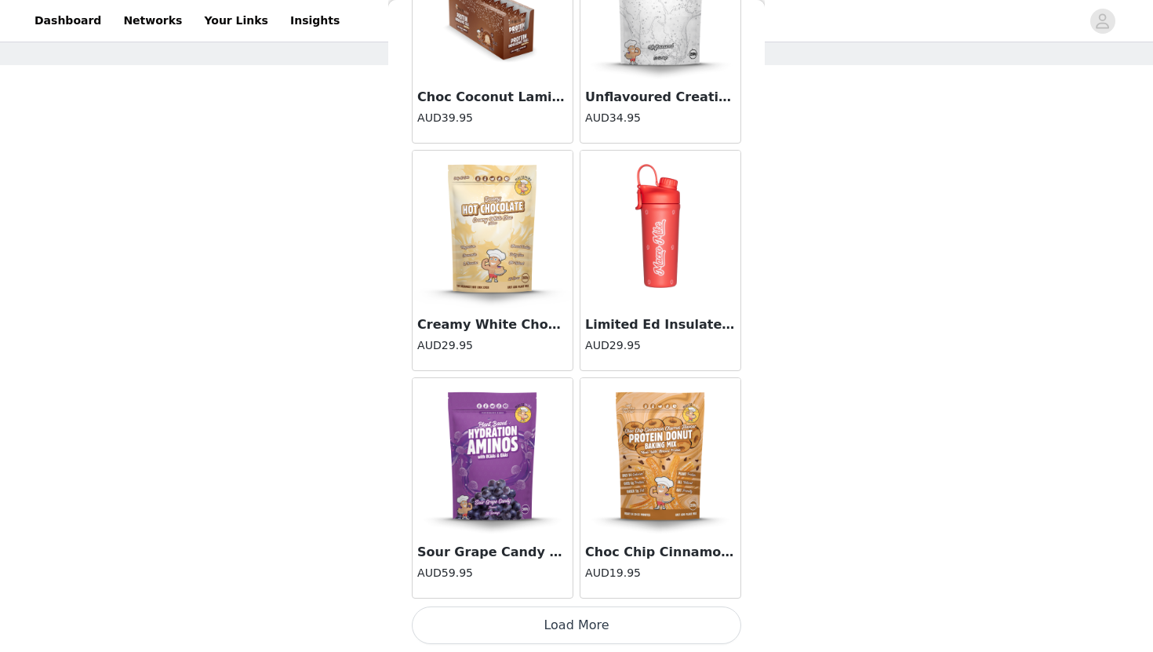
click at [533, 630] on button "Load More" at bounding box center [576, 625] width 329 height 38
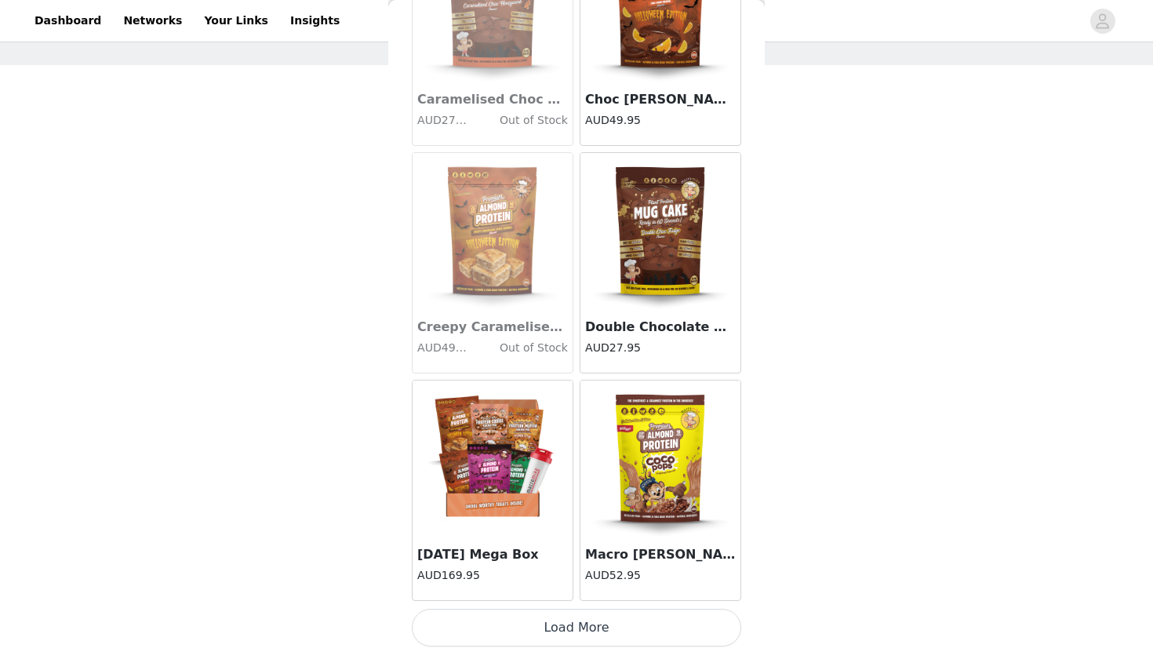
scroll to position [15393, 0]
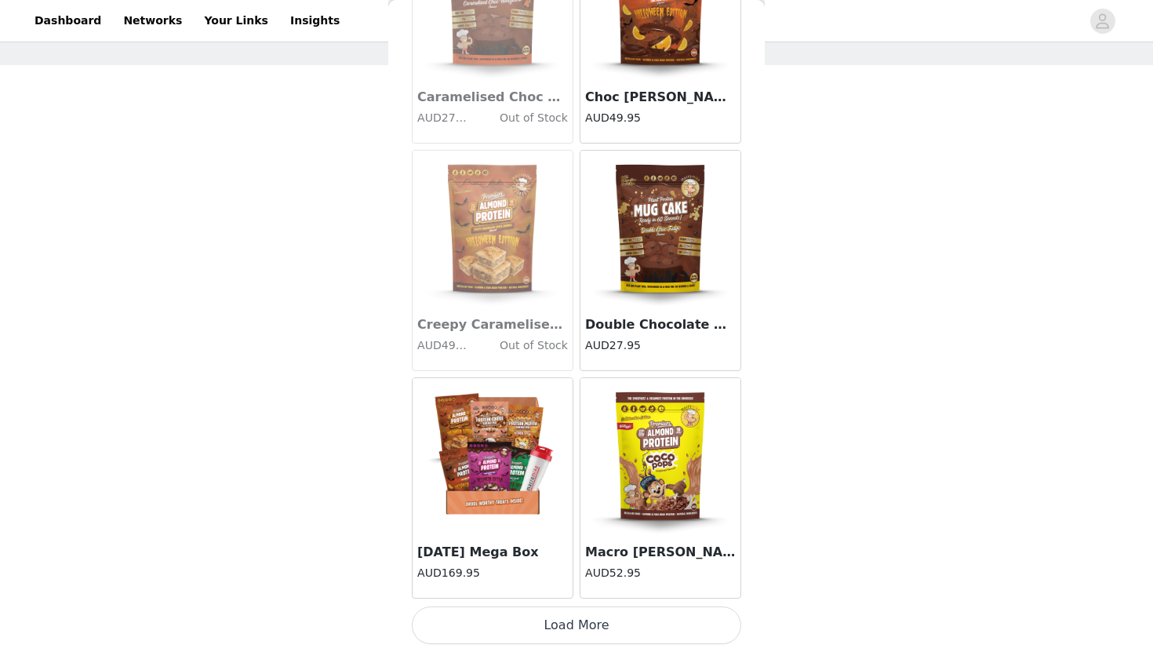
click at [512, 634] on button "Load More" at bounding box center [576, 625] width 329 height 38
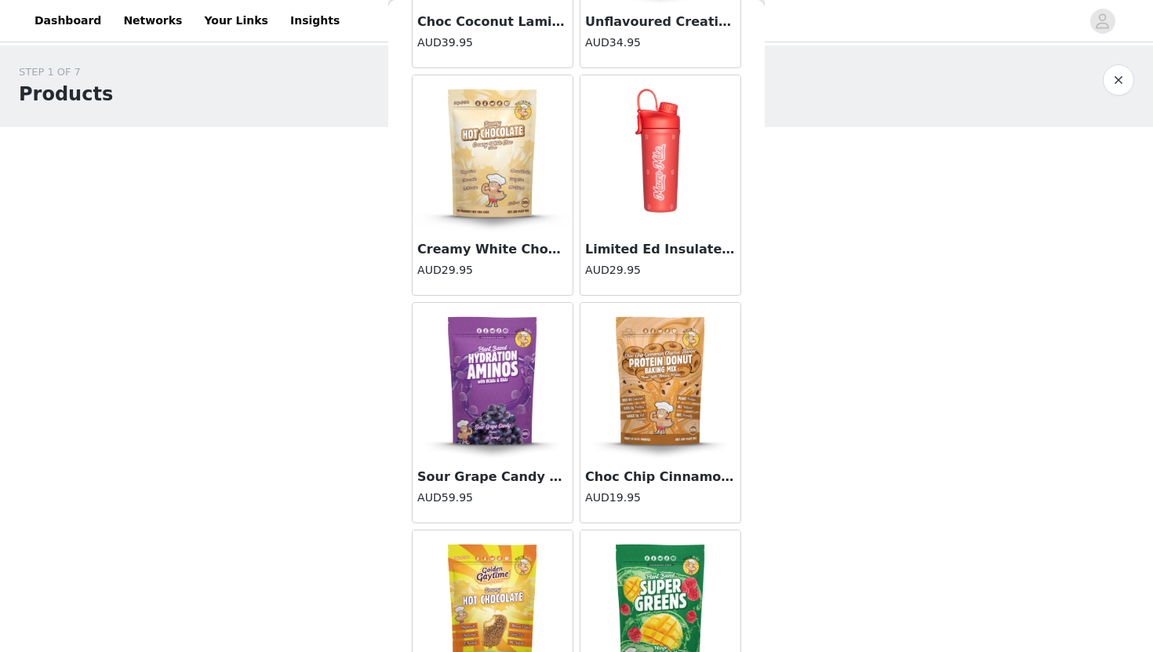
scroll to position [13127, 0]
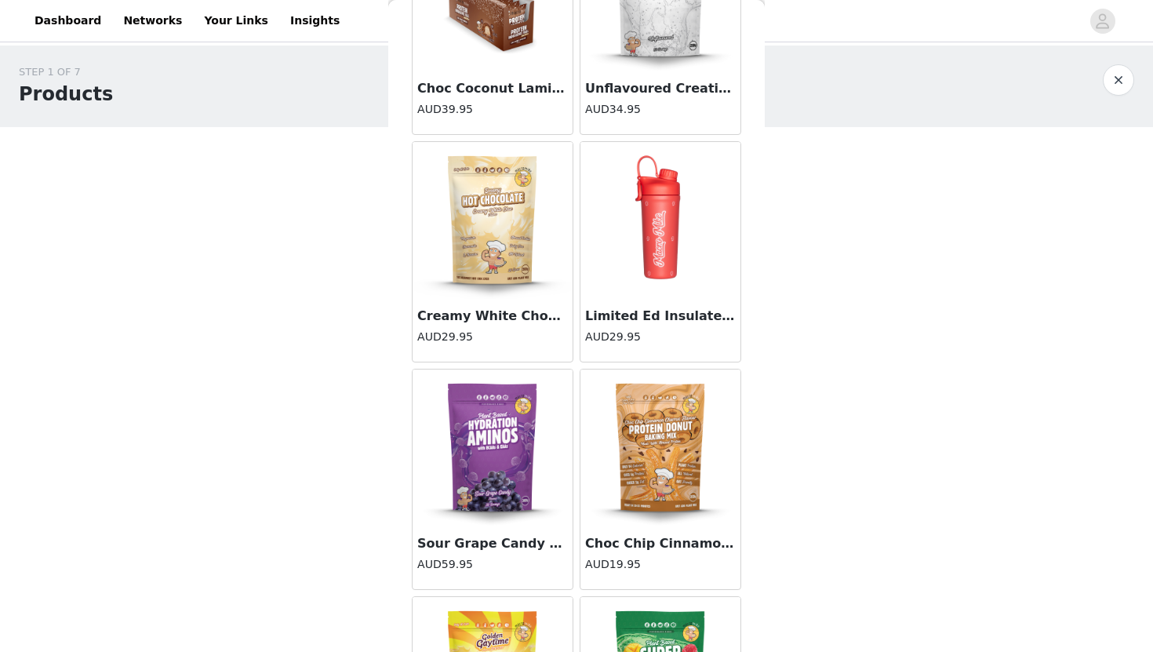
click at [483, 235] on img at bounding box center [492, 220] width 157 height 157
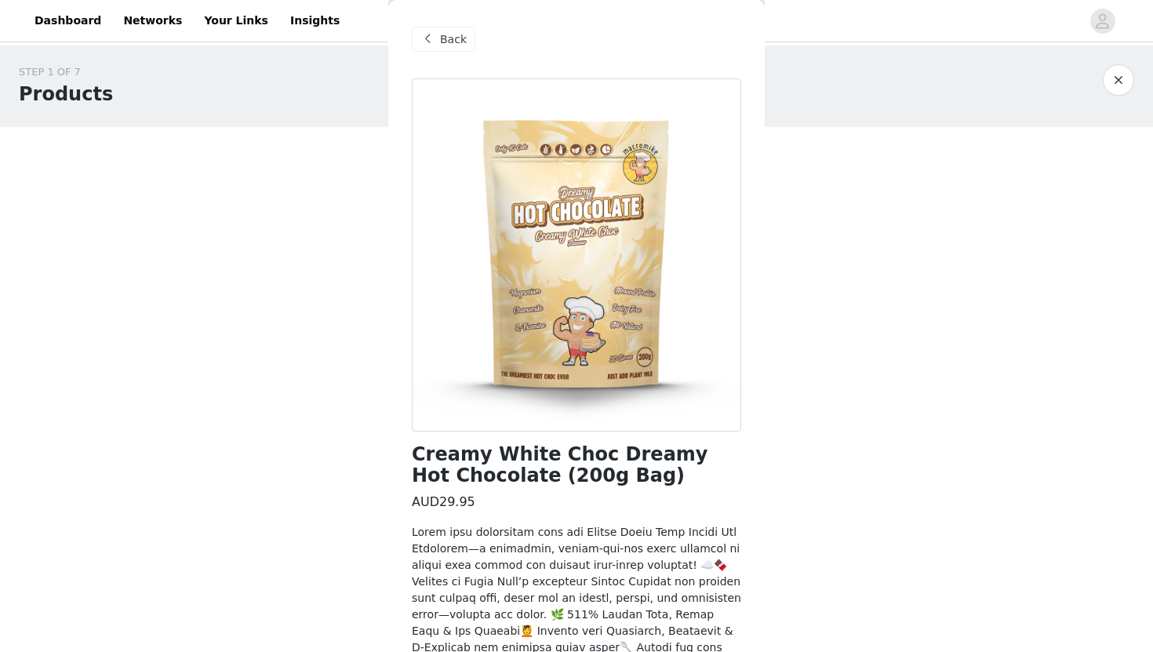
scroll to position [300, 0]
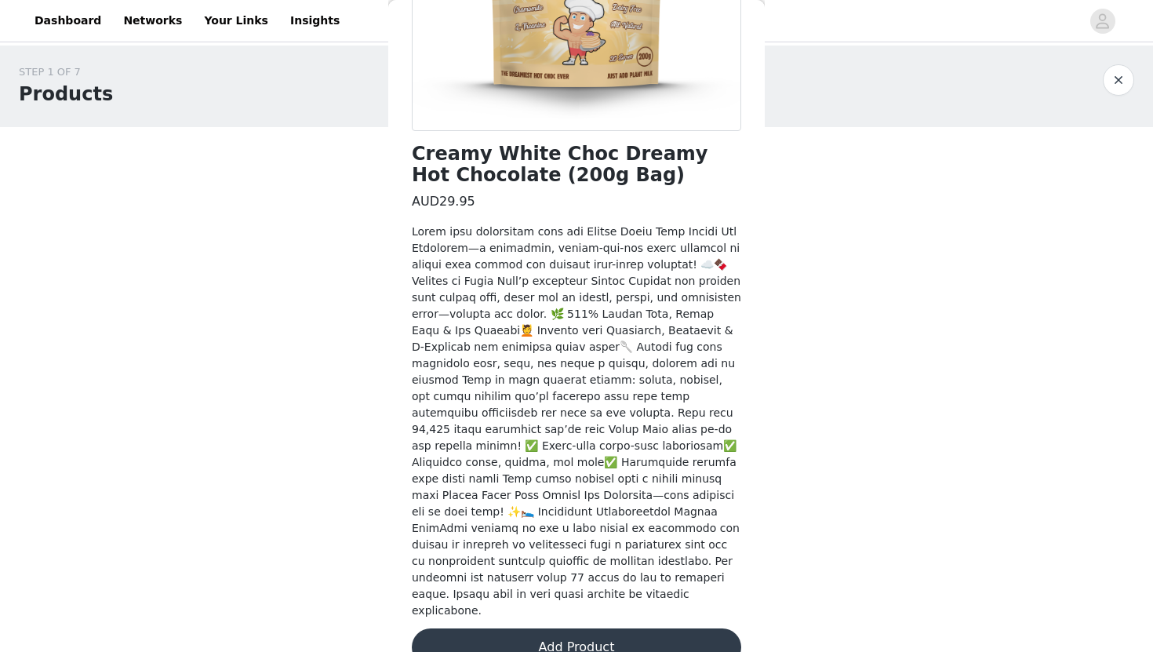
click at [532, 628] on button "Add Product" at bounding box center [576, 647] width 329 height 38
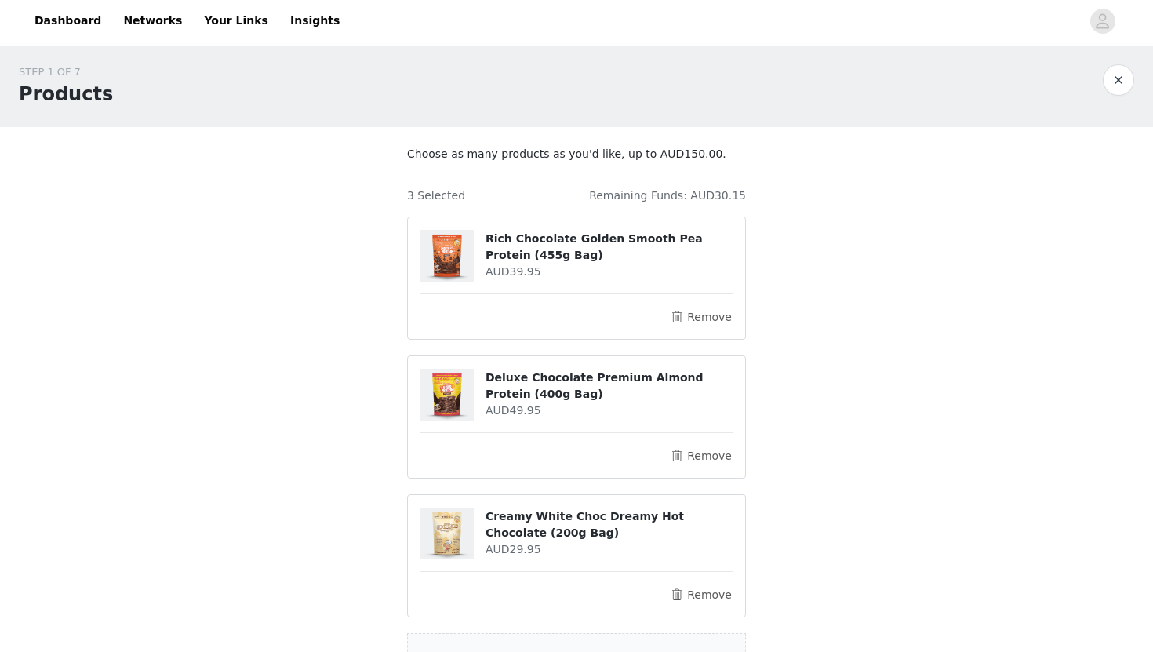
scroll to position [201, 0]
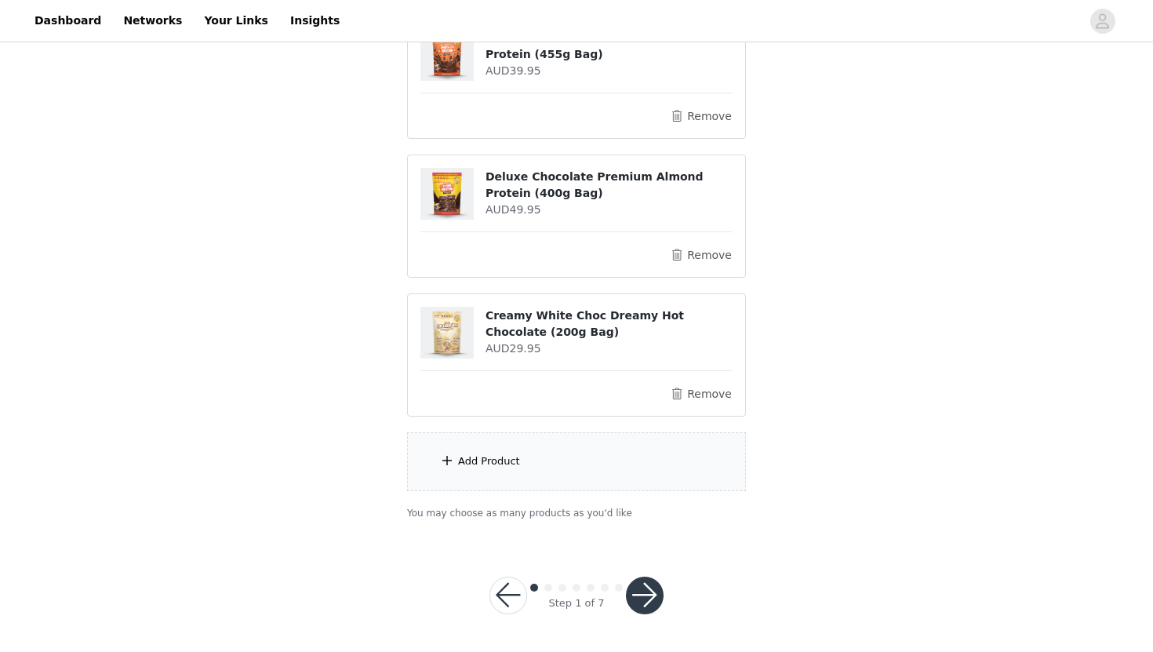
click at [512, 446] on div "Add Product" at bounding box center [576, 461] width 339 height 59
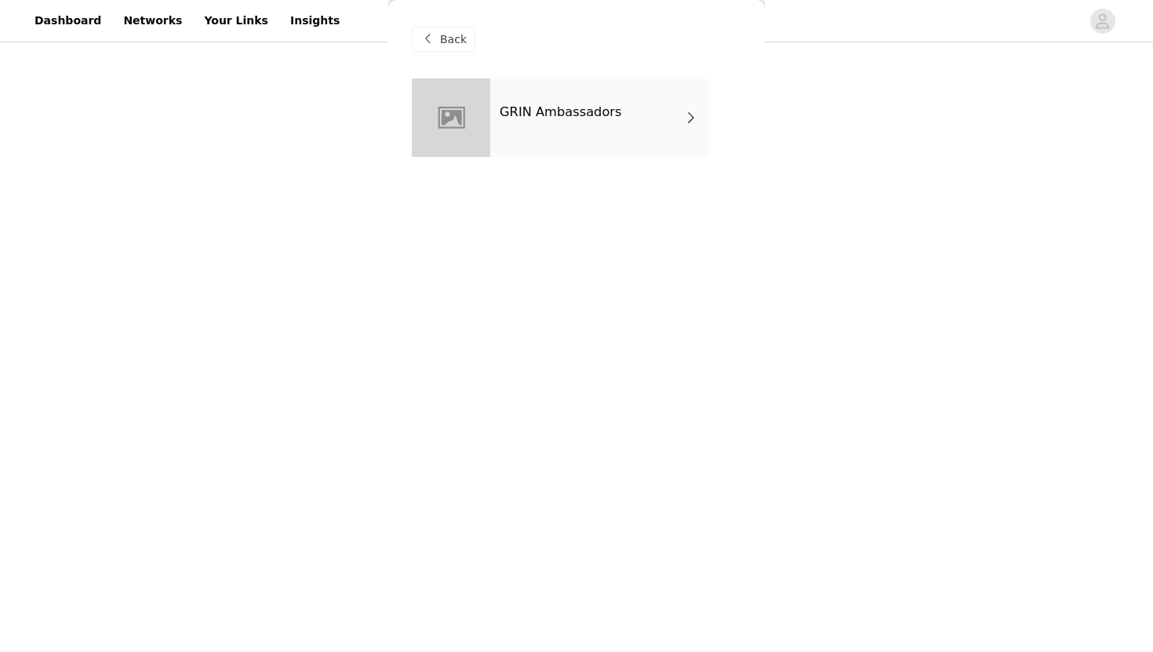
click at [596, 139] on div "GRIN Ambassadors" at bounding box center [599, 117] width 218 height 78
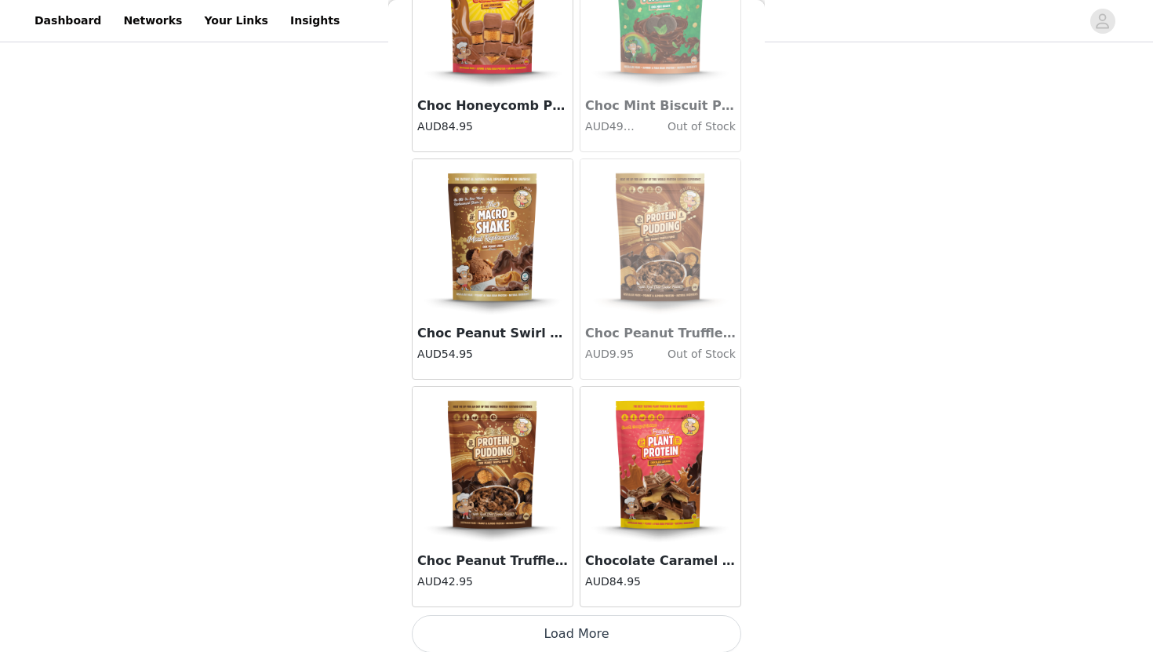
scroll to position [1748, 0]
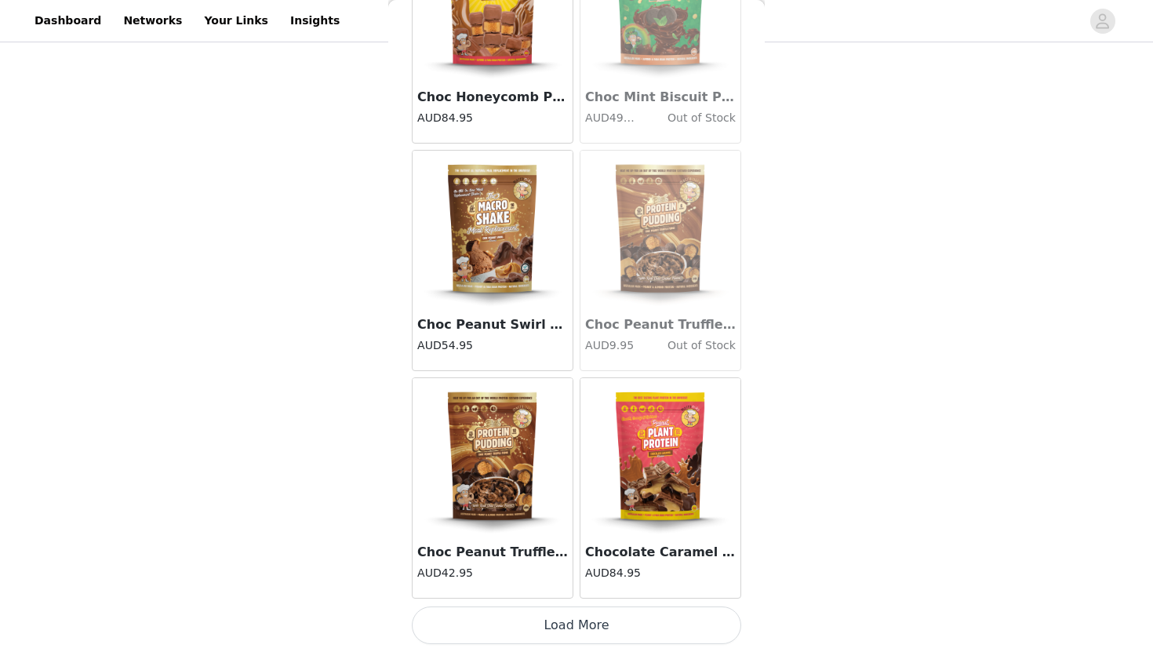
click at [647, 623] on button "Load More" at bounding box center [576, 625] width 329 height 38
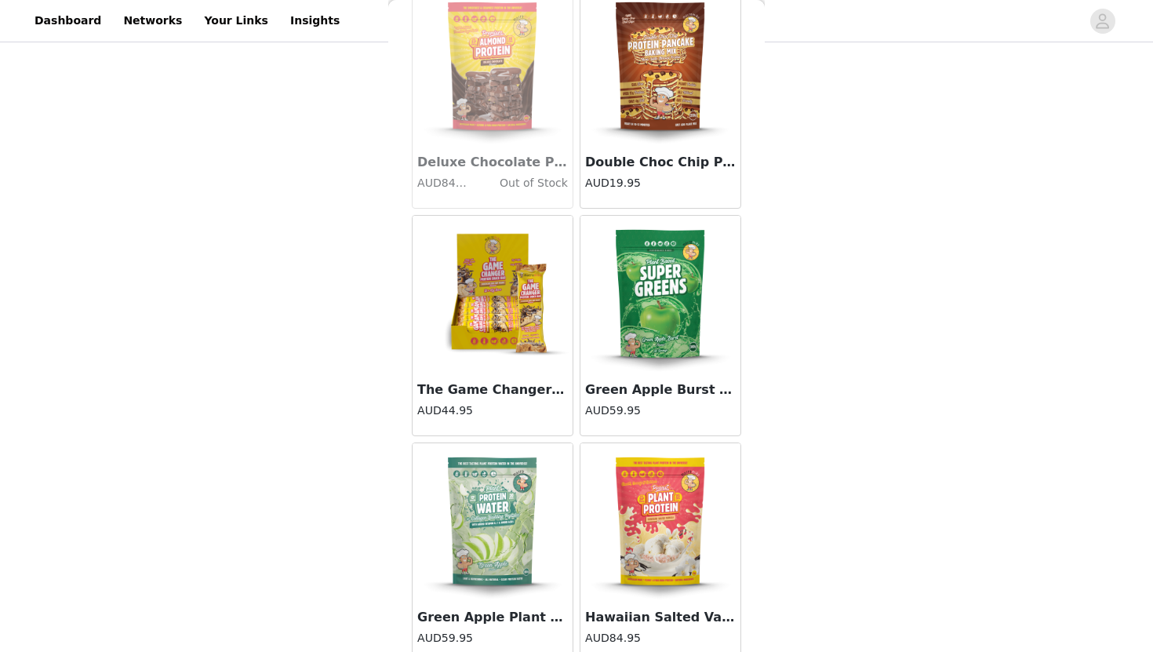
scroll to position [4022, 0]
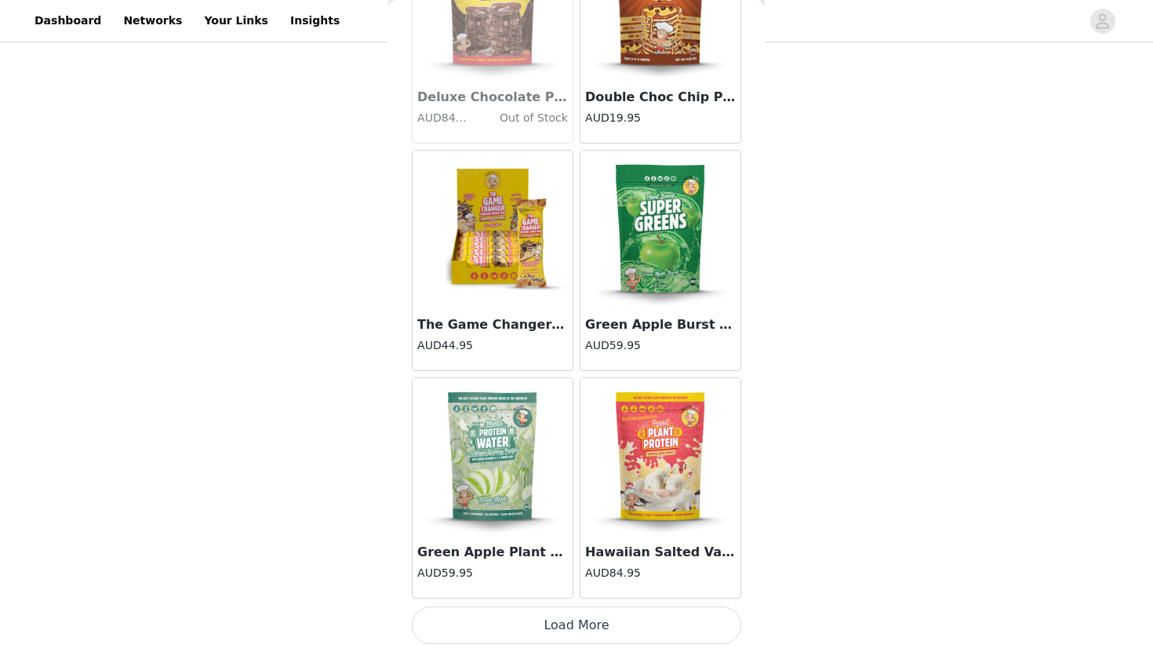
click at [620, 639] on button "Load More" at bounding box center [576, 625] width 329 height 38
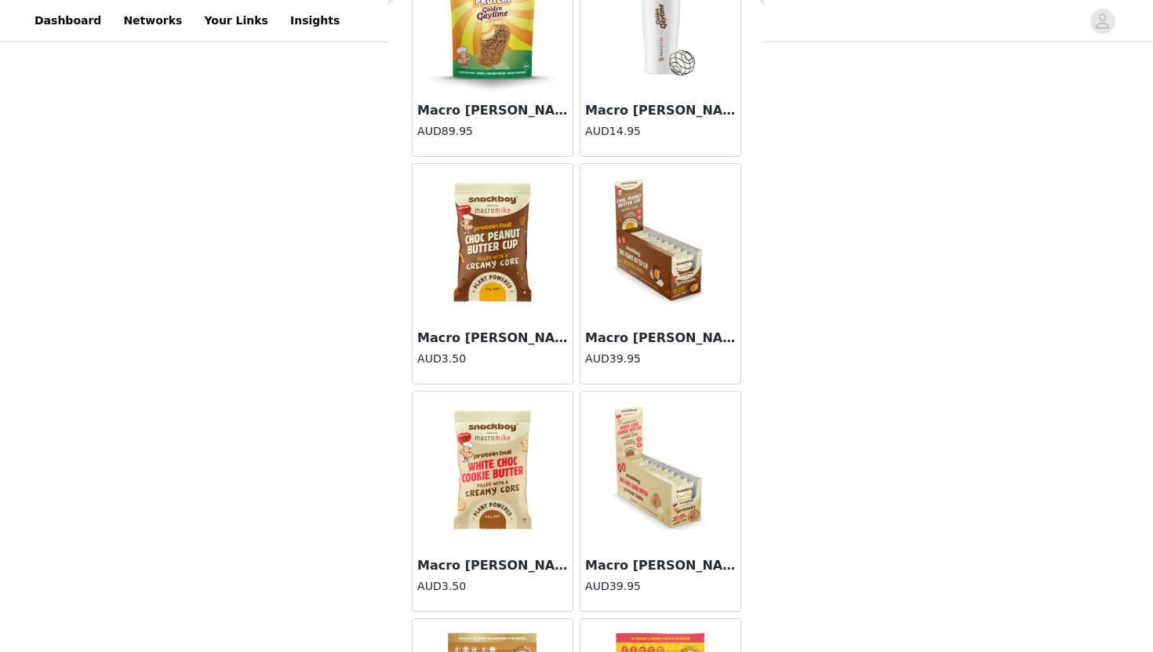
scroll to position [6296, 0]
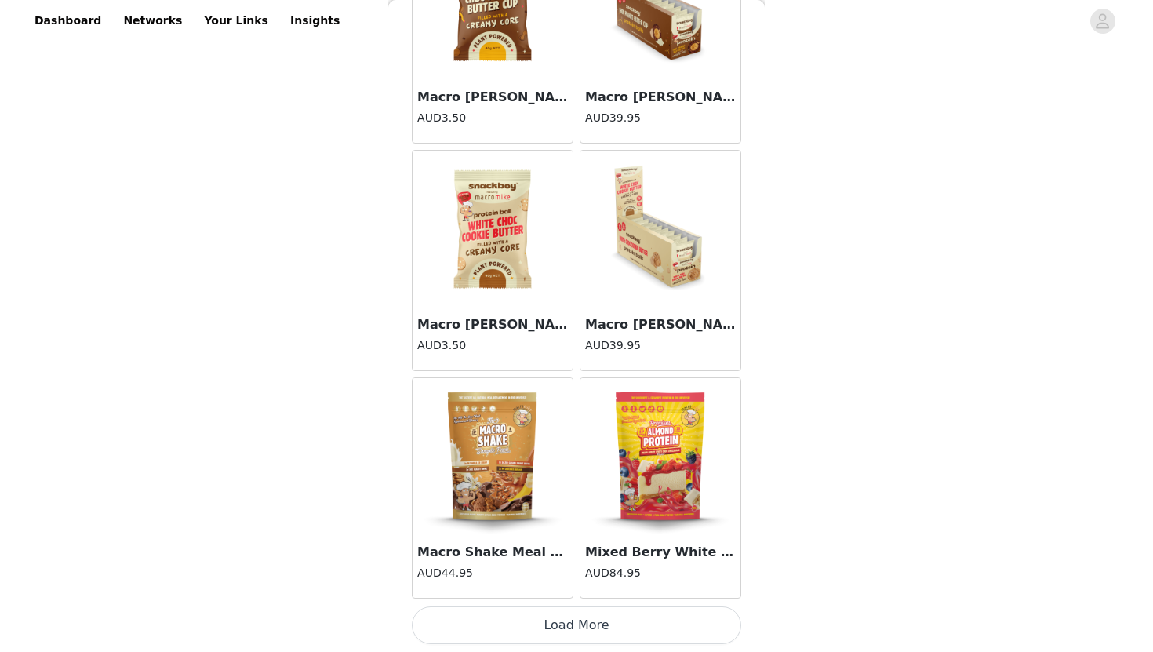
click at [616, 632] on button "Load More" at bounding box center [576, 625] width 329 height 38
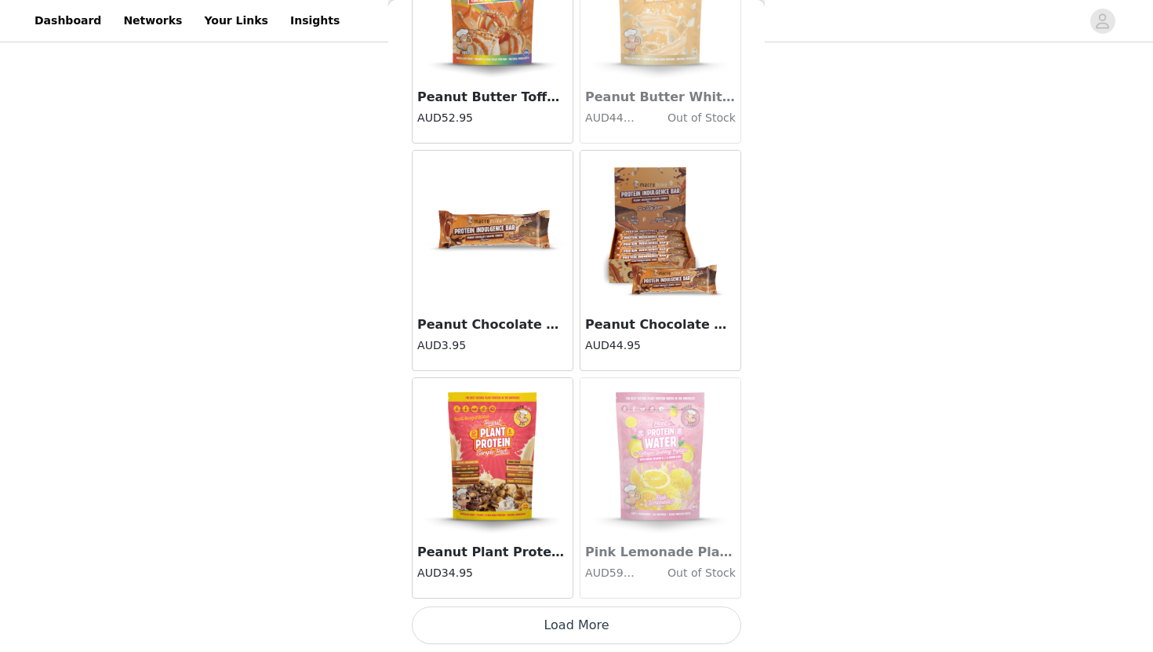
click at [616, 632] on button "Load More" at bounding box center [576, 625] width 329 height 38
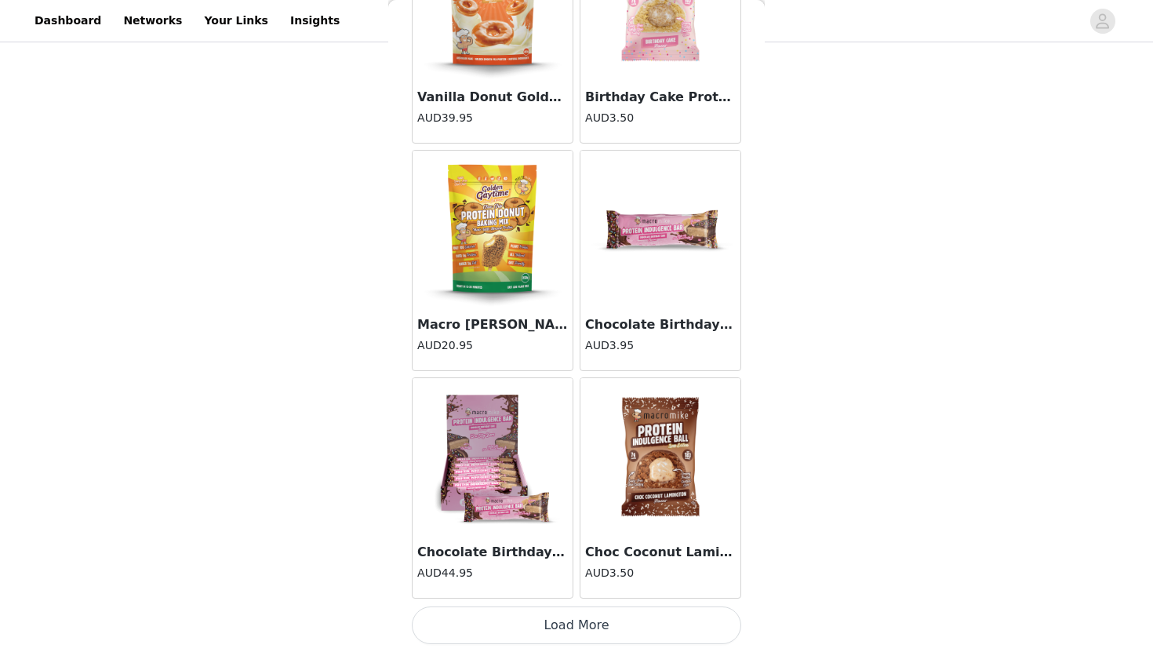
click at [616, 632] on button "Load More" at bounding box center [576, 625] width 329 height 38
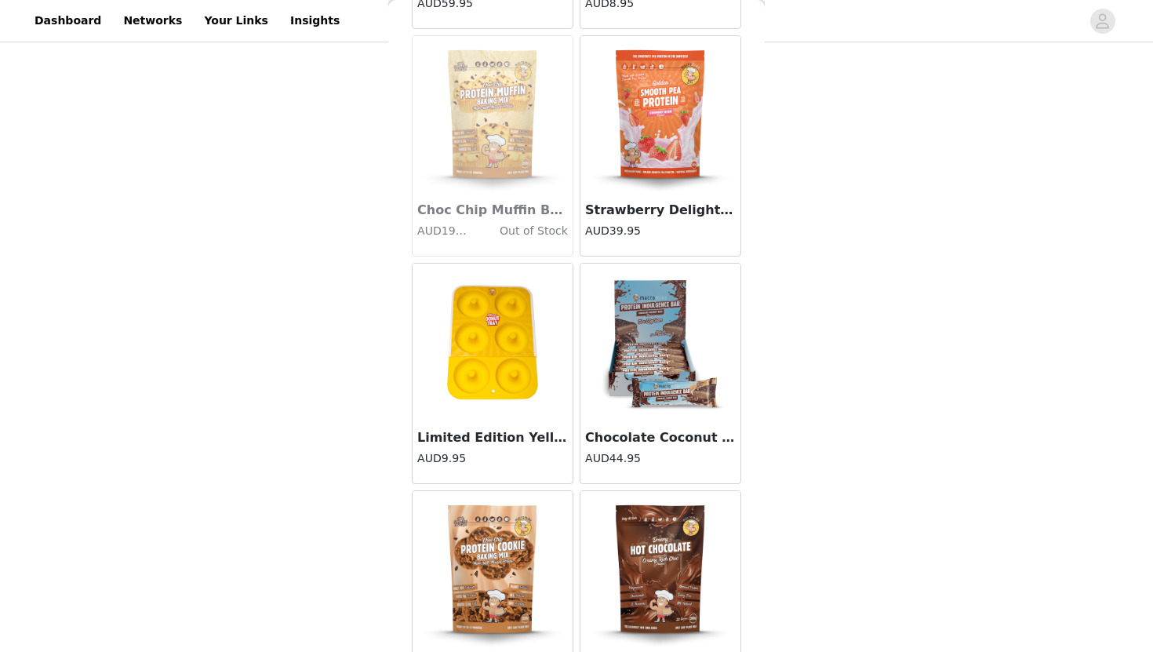
scroll to position [12105, 0]
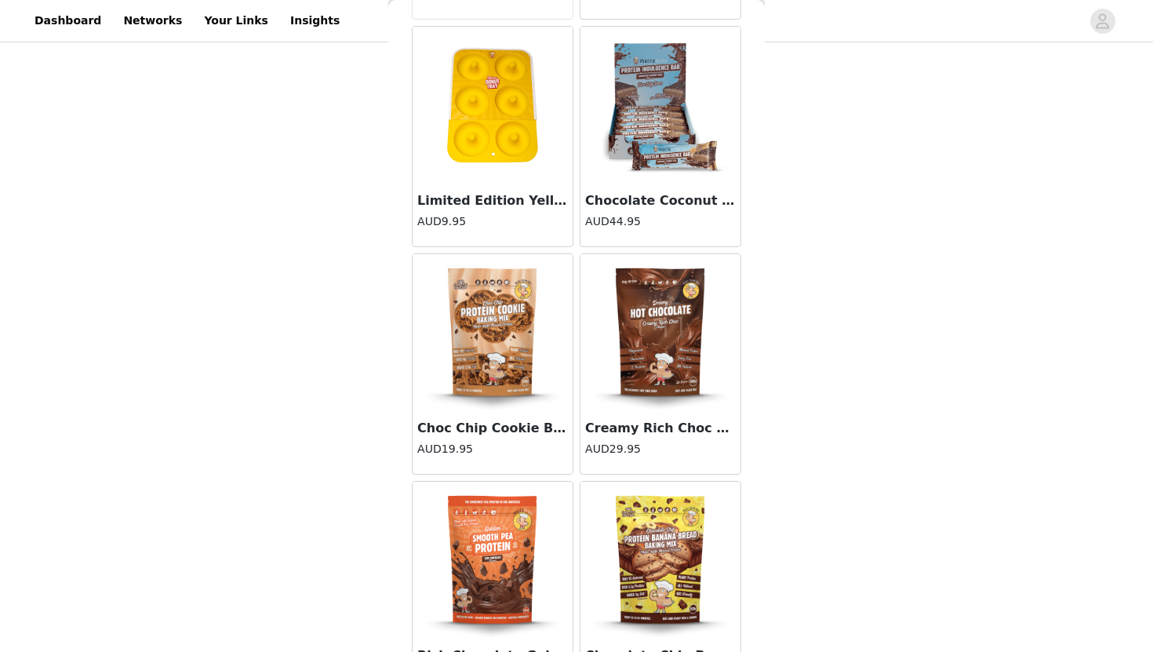
click at [644, 338] on img at bounding box center [660, 332] width 157 height 157
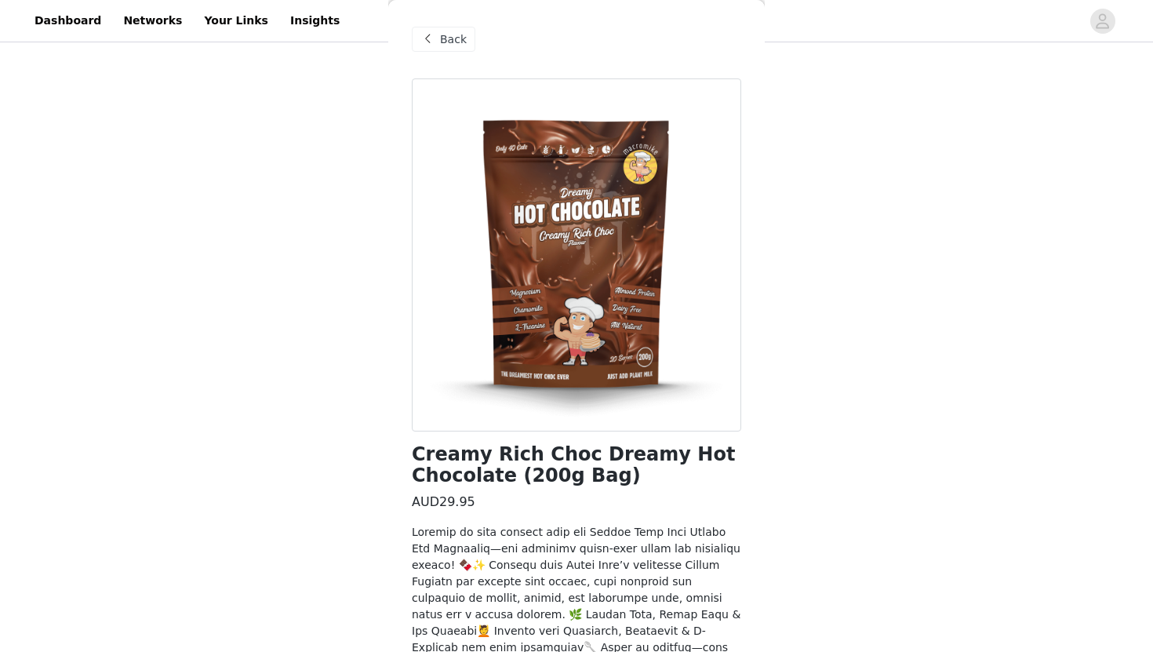
scroll to position [300, 0]
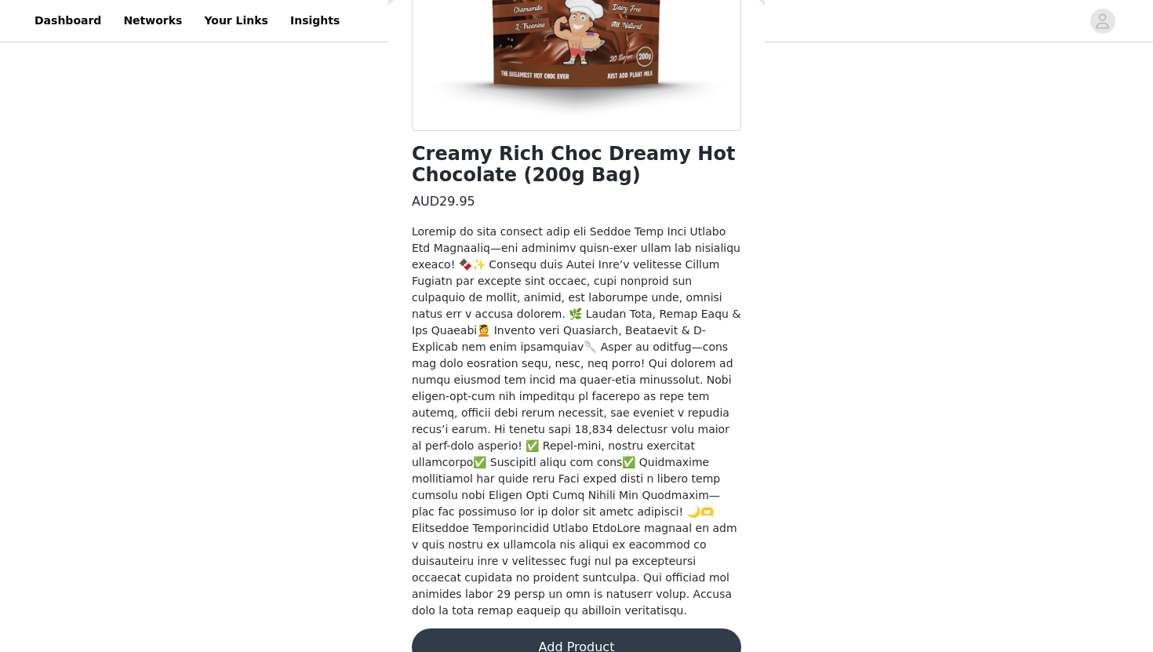
click at [551, 628] on button "Add Product" at bounding box center [576, 647] width 329 height 38
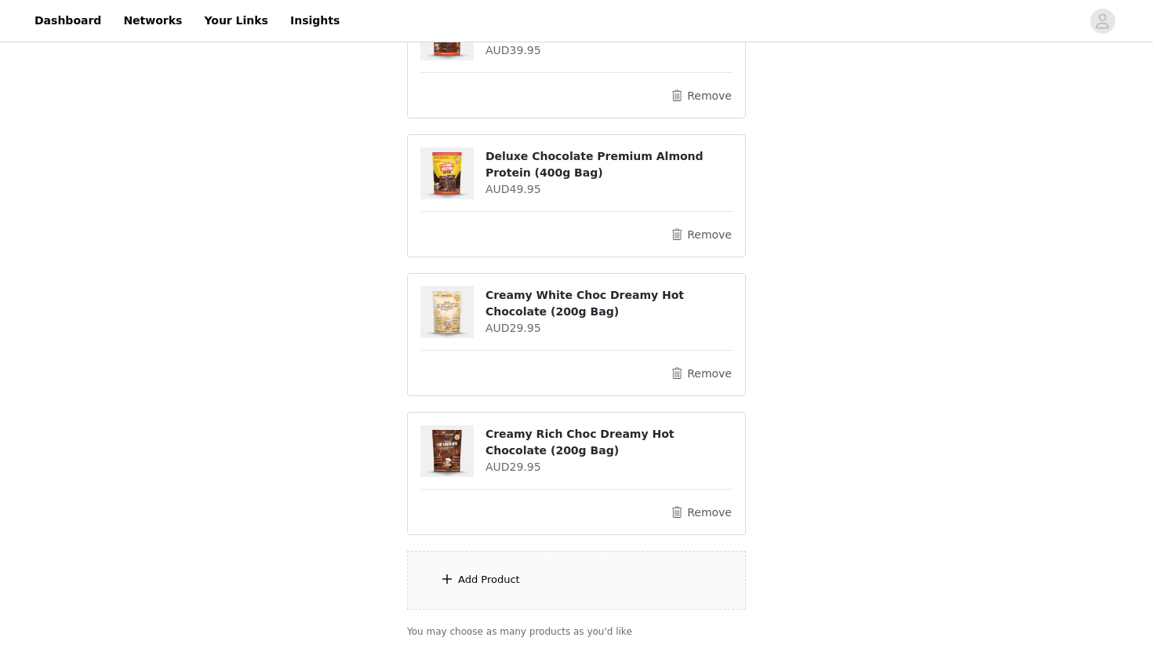
scroll to position [340, 0]
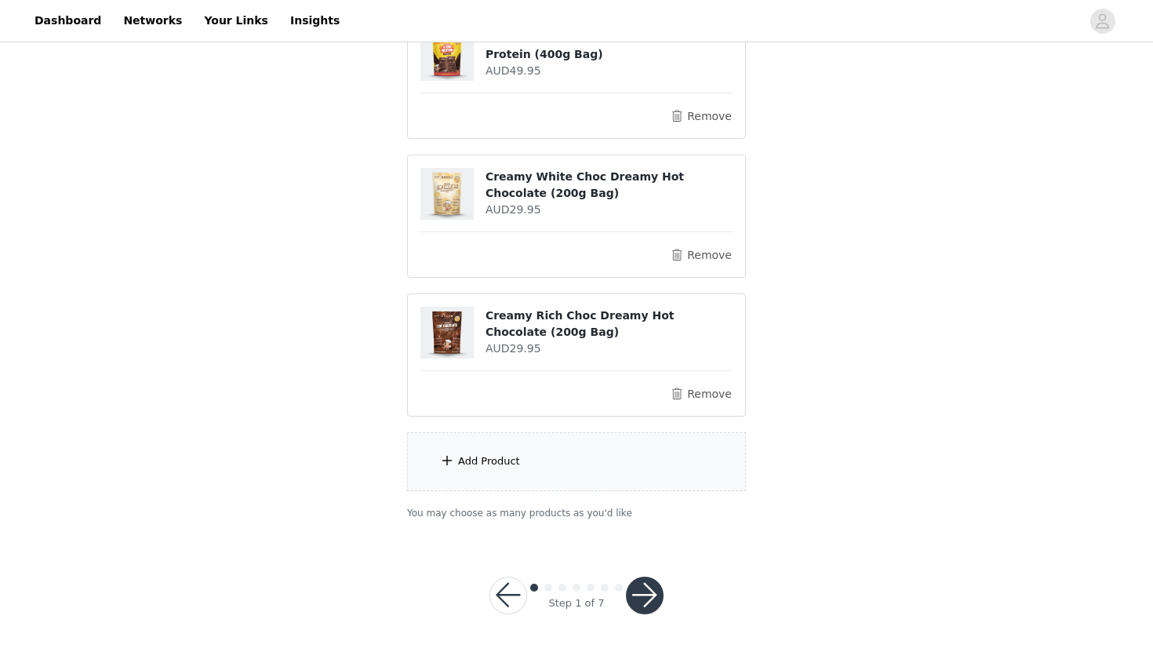
click at [648, 590] on button "button" at bounding box center [645, 595] width 38 height 38
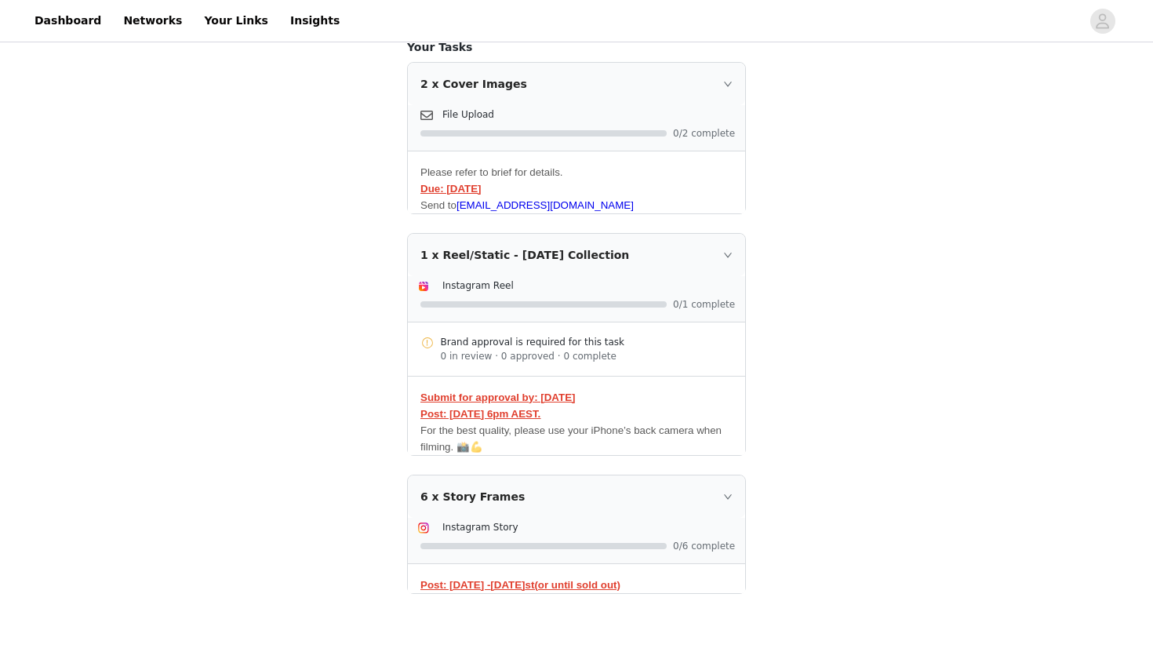
scroll to position [409, 0]
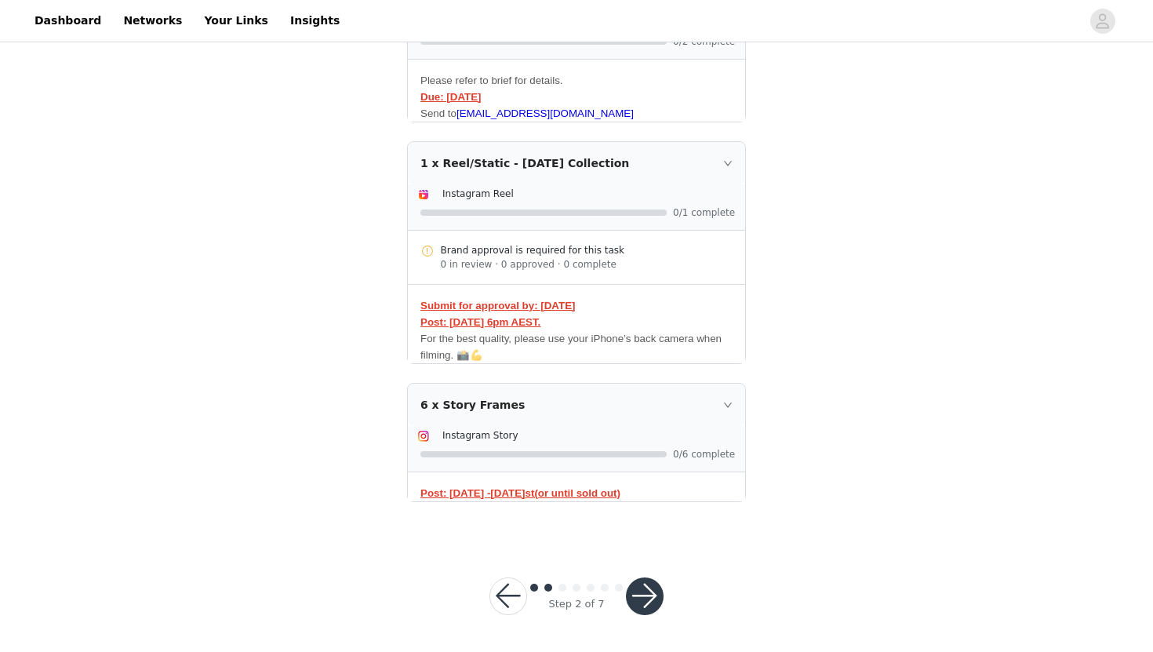
click at [649, 598] on button "button" at bounding box center [645, 596] width 38 height 38
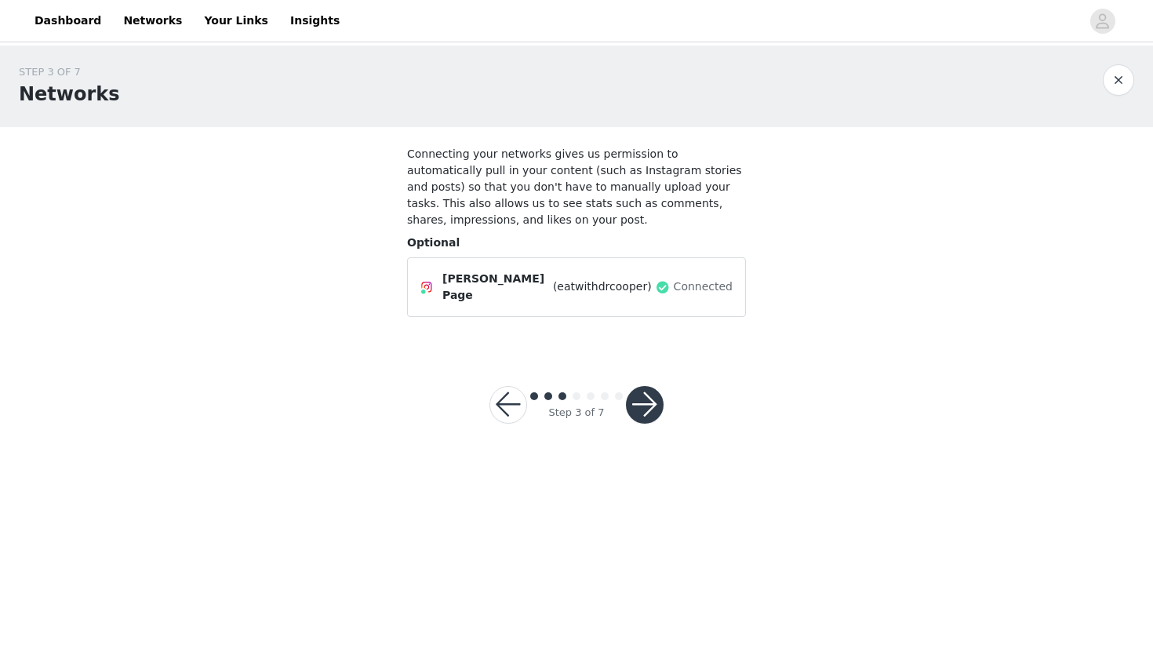
click at [647, 392] on button "button" at bounding box center [645, 405] width 38 height 38
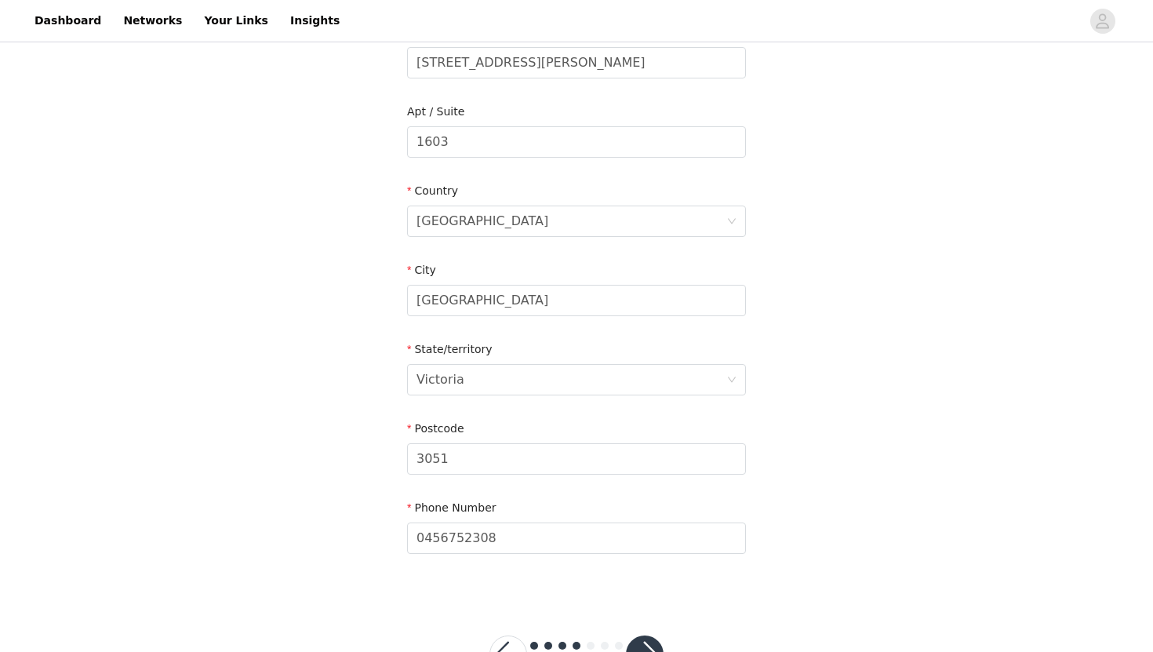
scroll to position [417, 0]
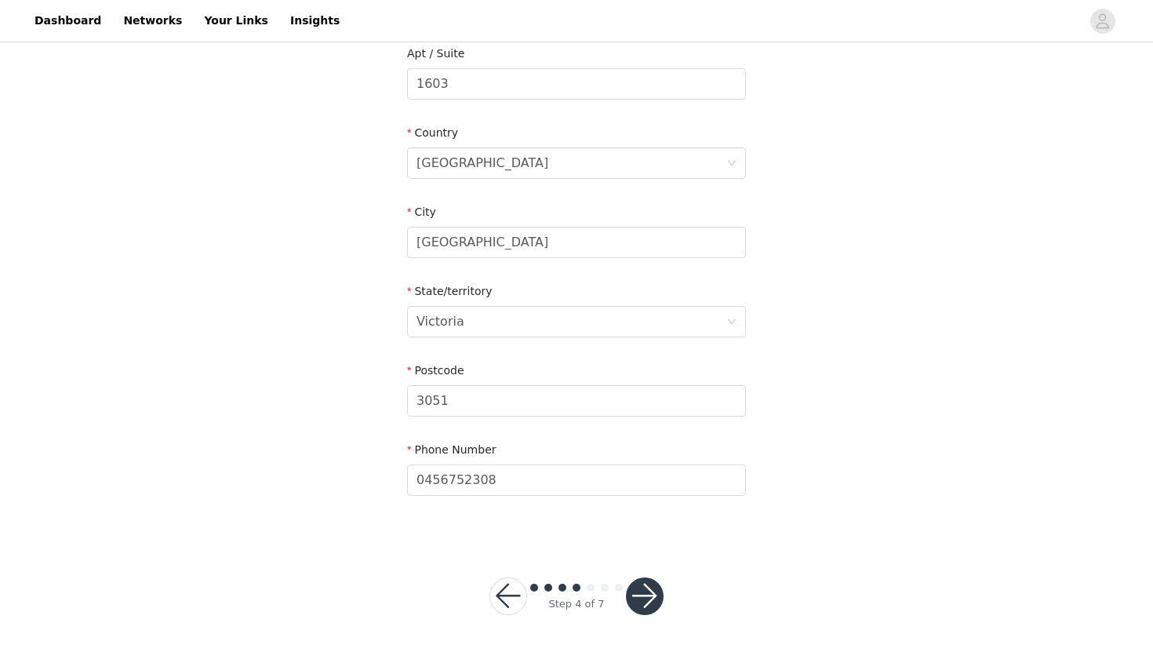
click at [649, 589] on button "button" at bounding box center [645, 596] width 38 height 38
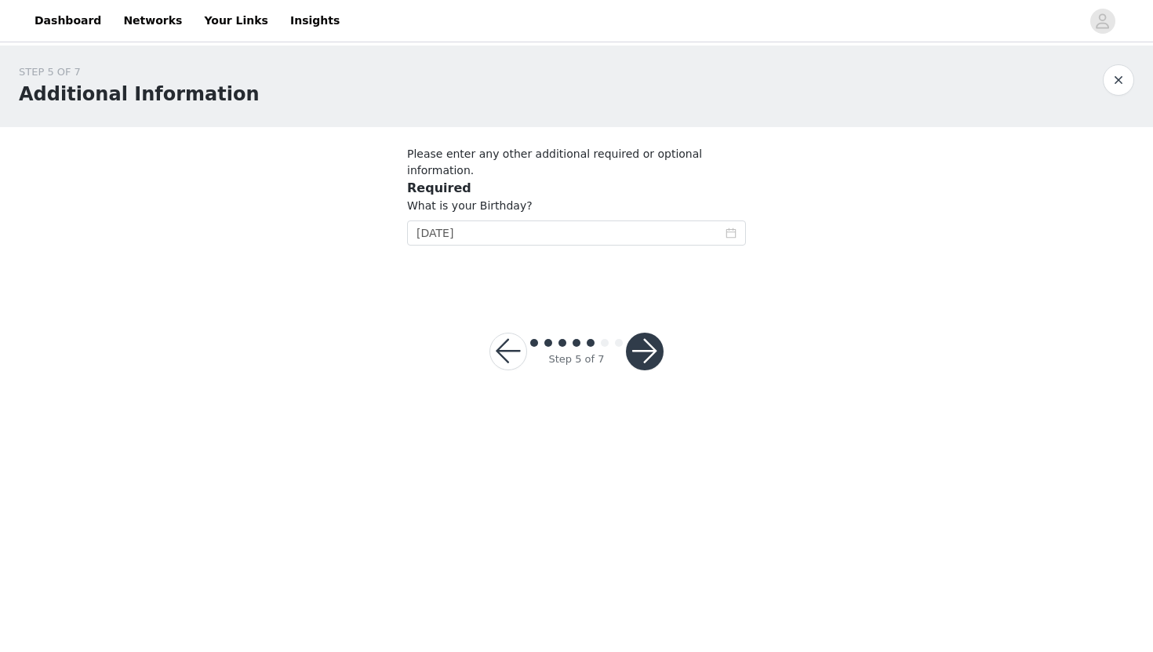
click at [649, 332] on button "button" at bounding box center [645, 351] width 38 height 38
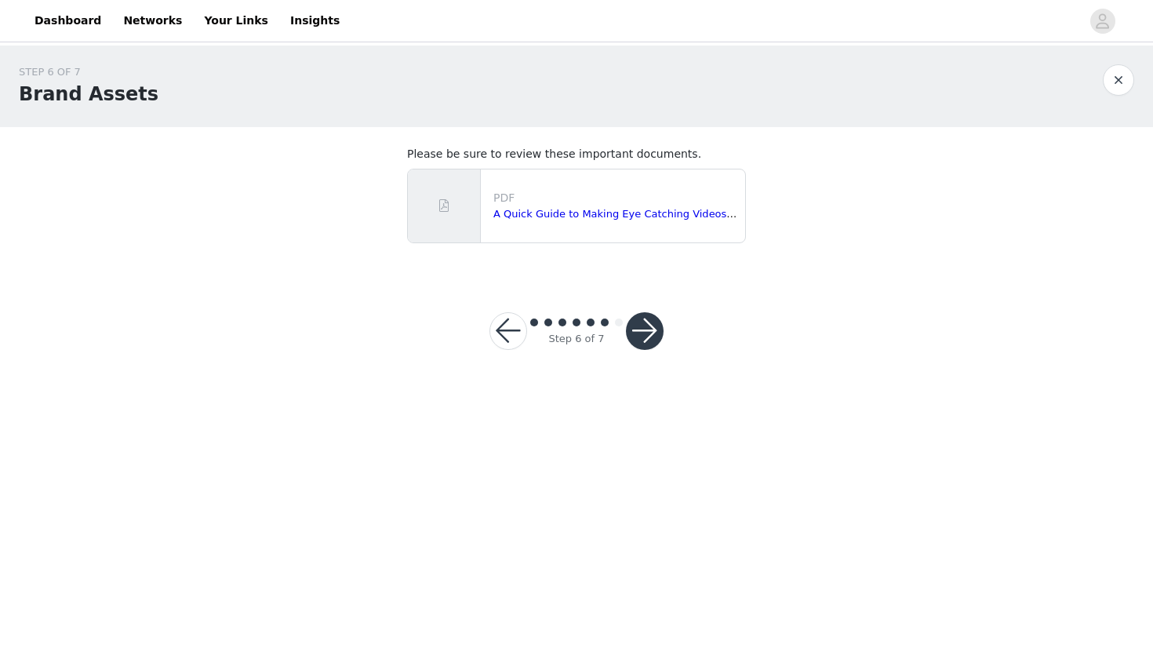
click at [649, 329] on button "button" at bounding box center [645, 331] width 38 height 38
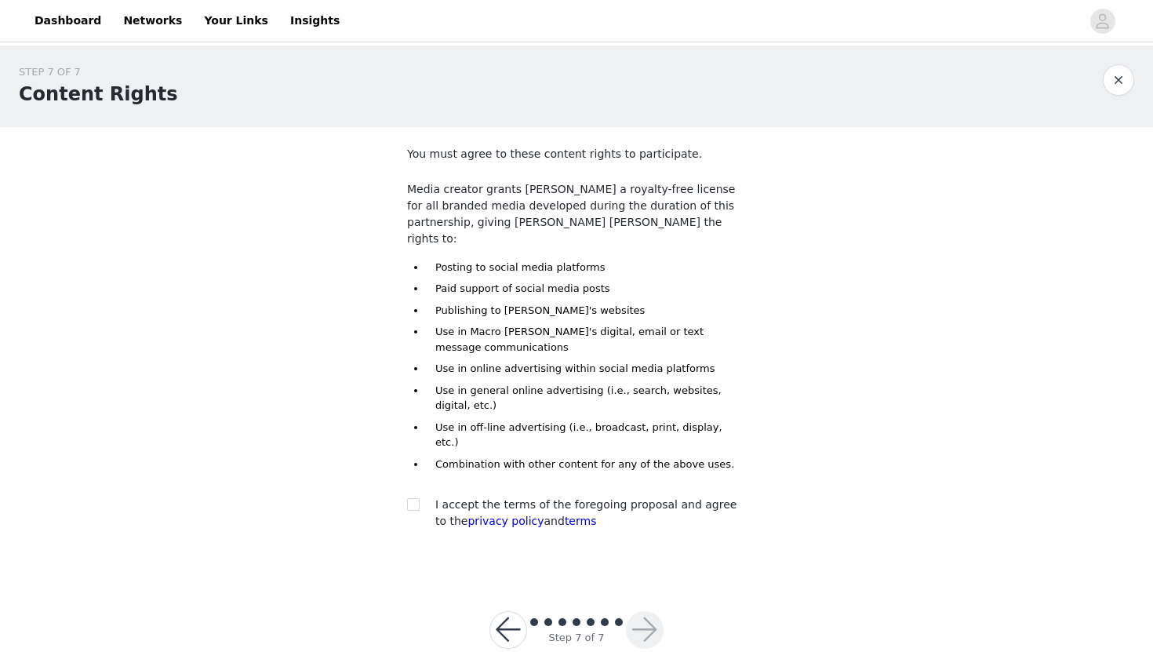
scroll to position [2, 0]
click at [404, 475] on section "You must agree to these content rights to participate. Media creator grants [PE…" at bounding box center [576, 348] width 376 height 447
click at [418, 494] on label at bounding box center [413, 502] width 13 height 16
click at [418, 496] on input "checkbox" at bounding box center [412, 501] width 11 height 11
checkbox input "true"
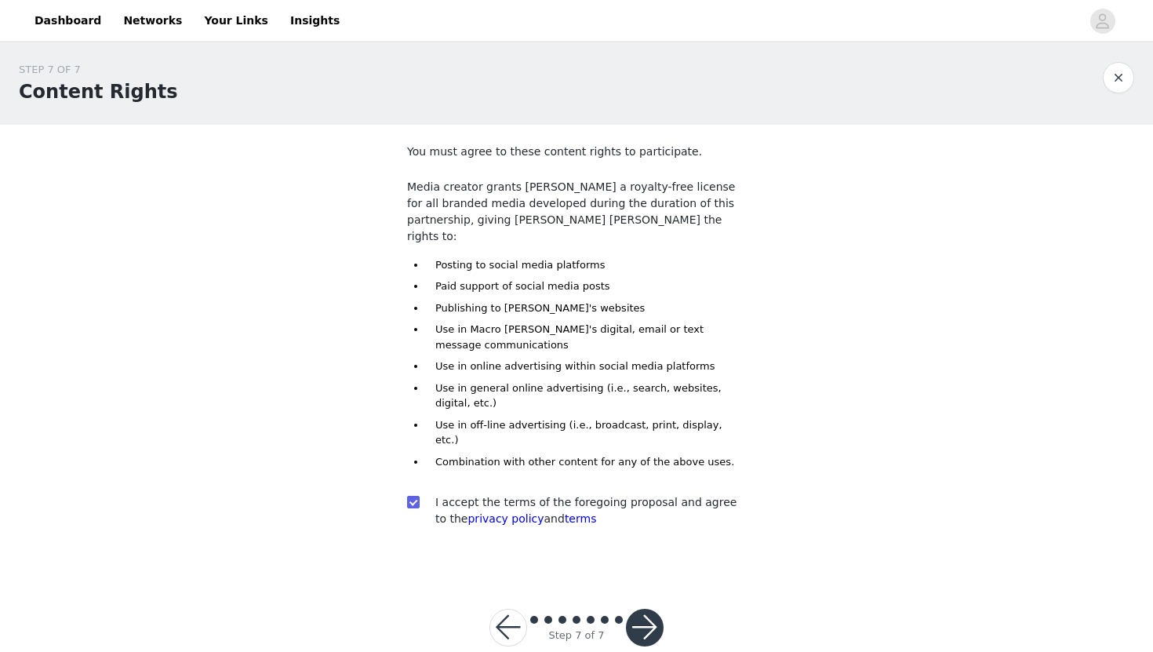
click at [649, 609] on button "button" at bounding box center [645, 628] width 38 height 38
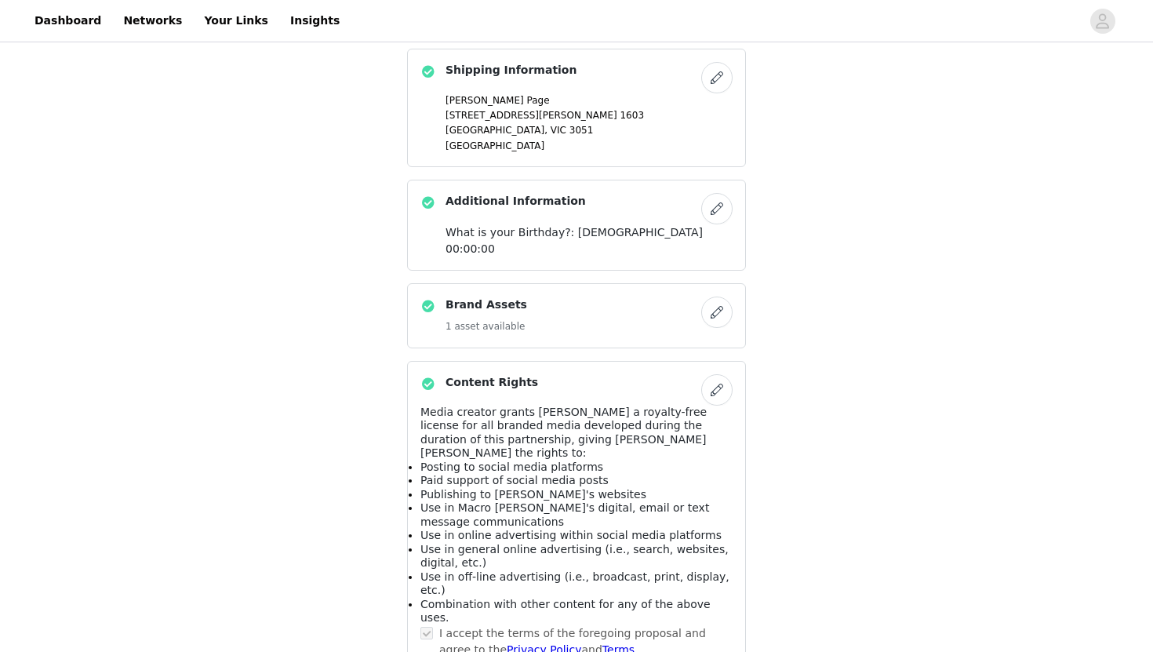
scroll to position [1037, 0]
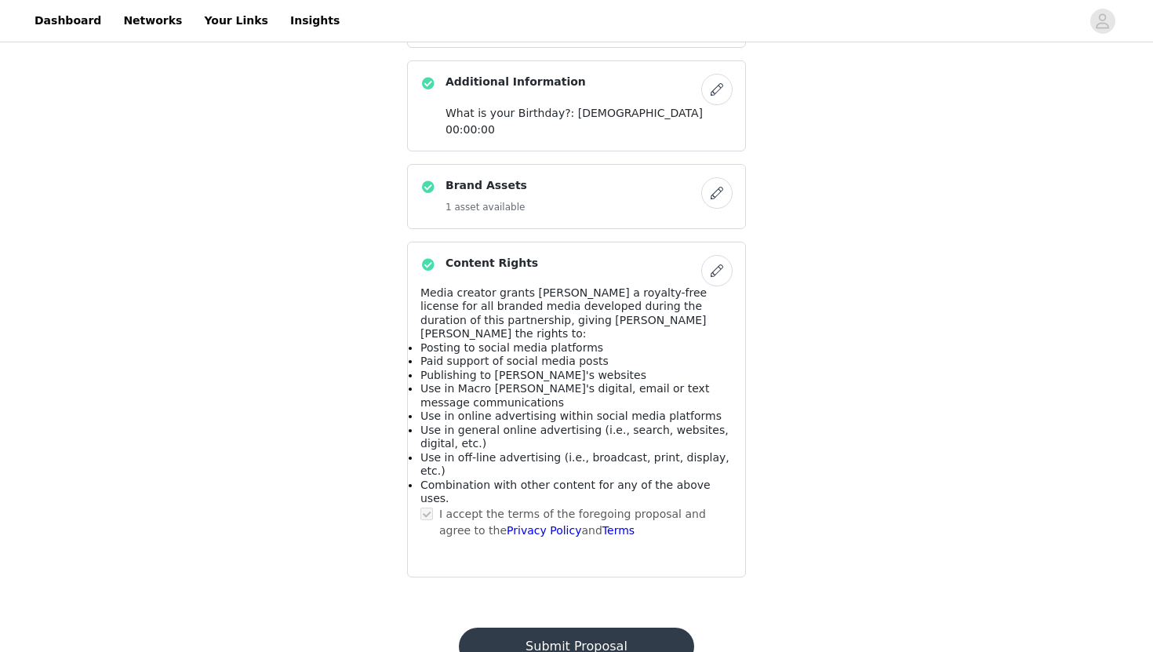
click at [592, 627] on button "Submit Proposal" at bounding box center [576, 646] width 234 height 38
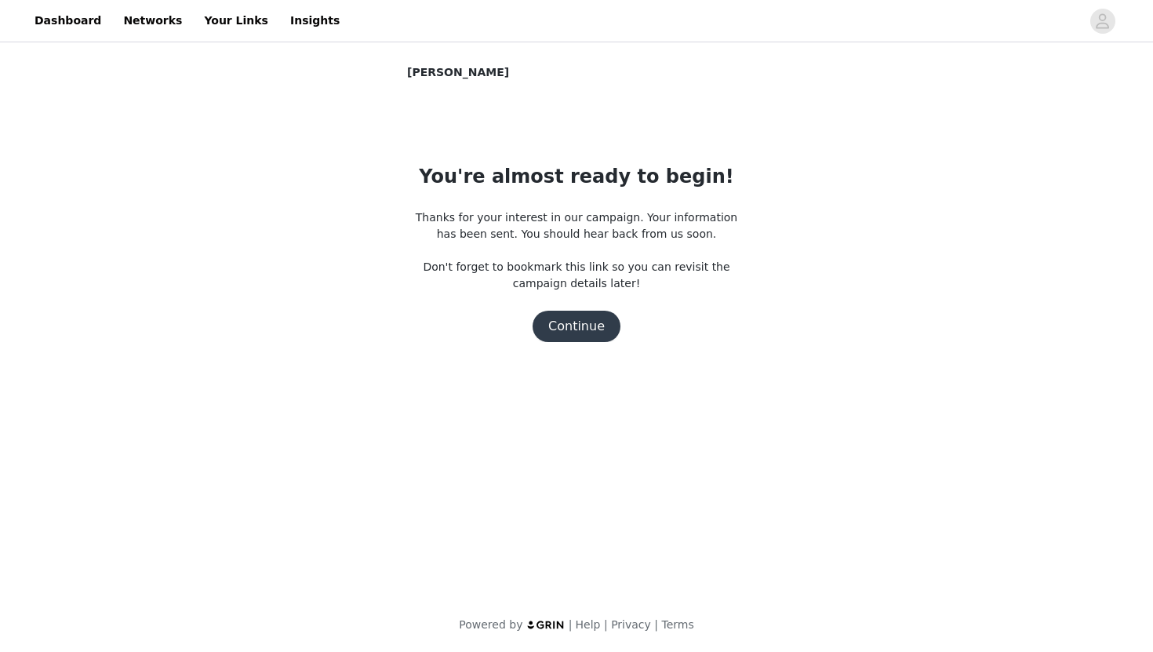
scroll to position [0, 0]
click at [569, 337] on button "Continue" at bounding box center [576, 326] width 88 height 31
